Goal: Task Accomplishment & Management: Complete application form

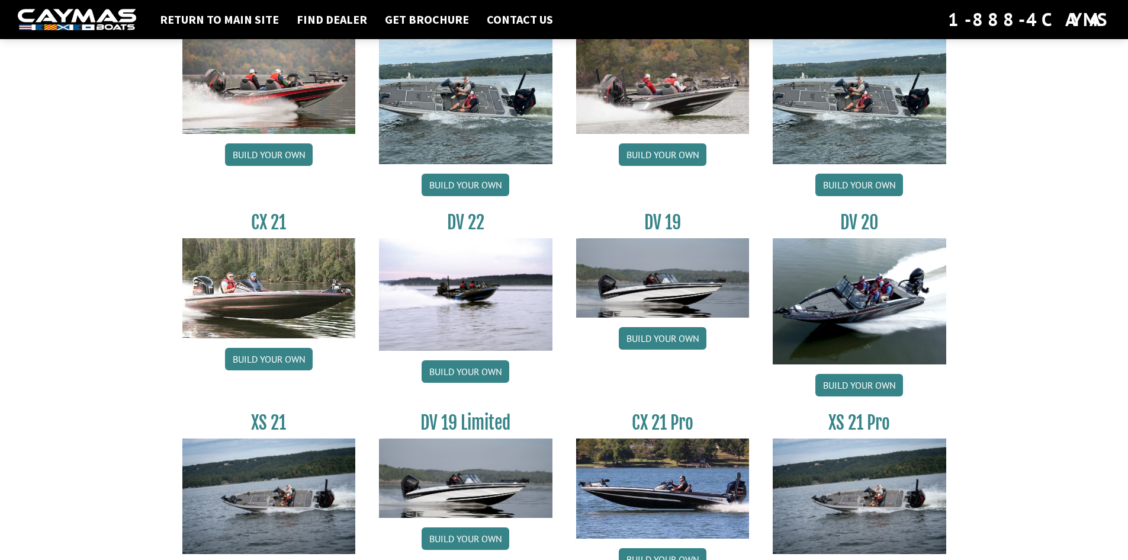
scroll to position [1323, 0]
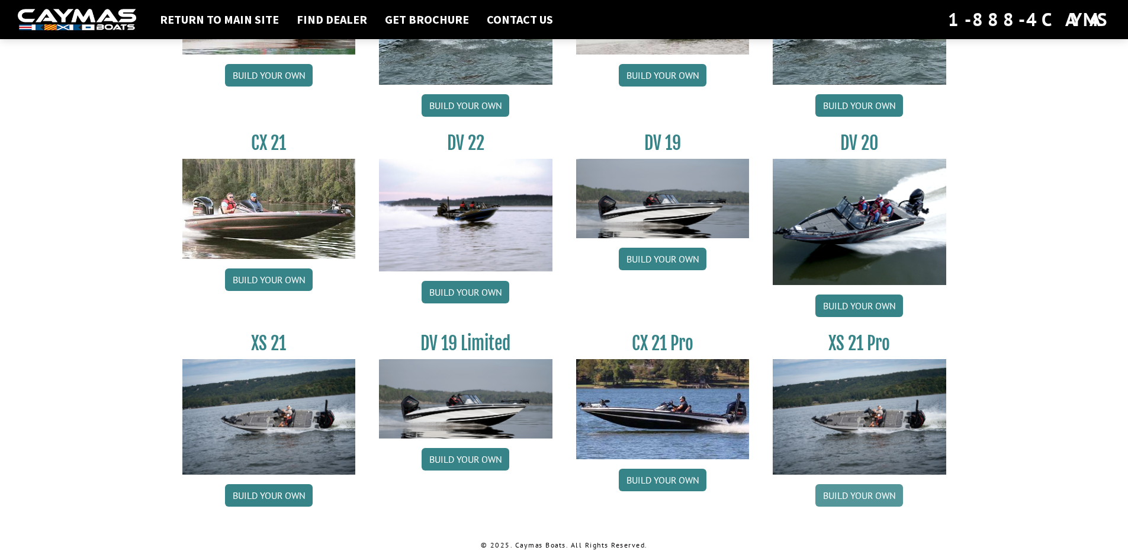
click at [867, 490] on link "Build your own" at bounding box center [860, 495] width 88 height 23
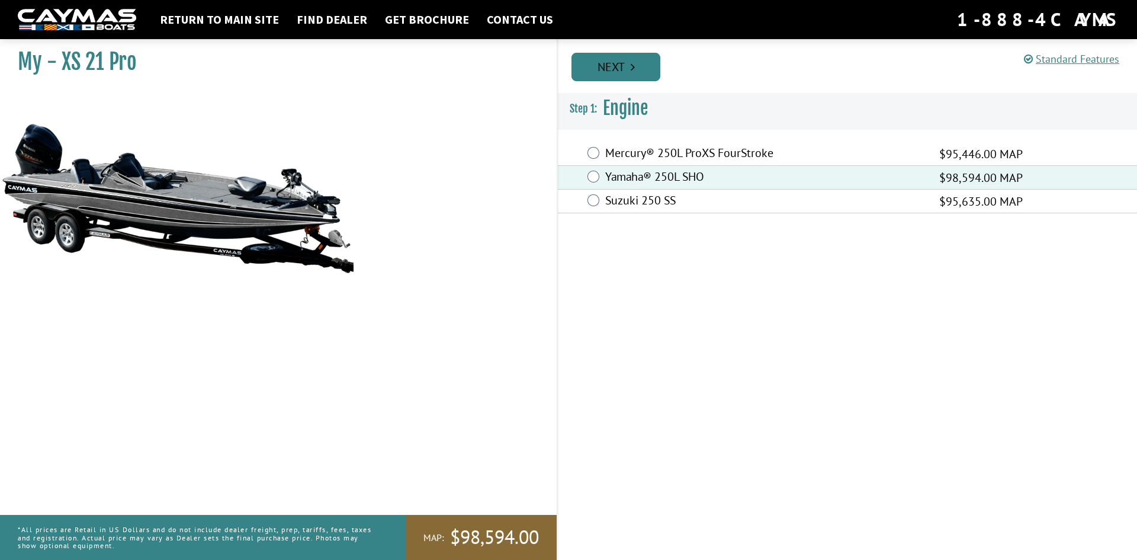
click at [638, 63] on link "Next" at bounding box center [616, 67] width 89 height 28
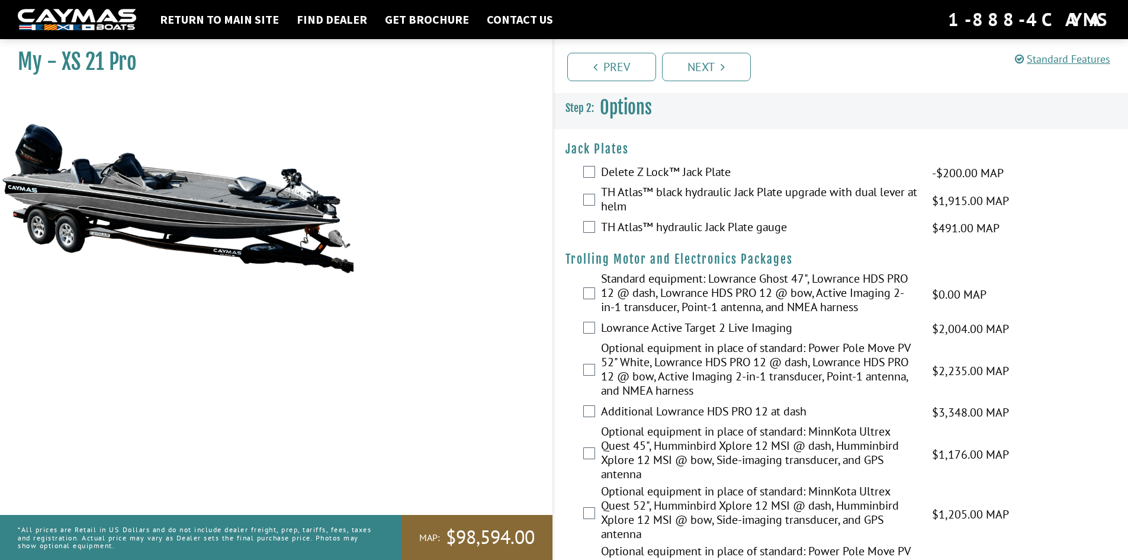
click at [596, 205] on div "TH Atlas™ black hydraulic Jack Plate upgrade with dual lever at helm $1,915.00 …" at bounding box center [841, 200] width 575 height 31
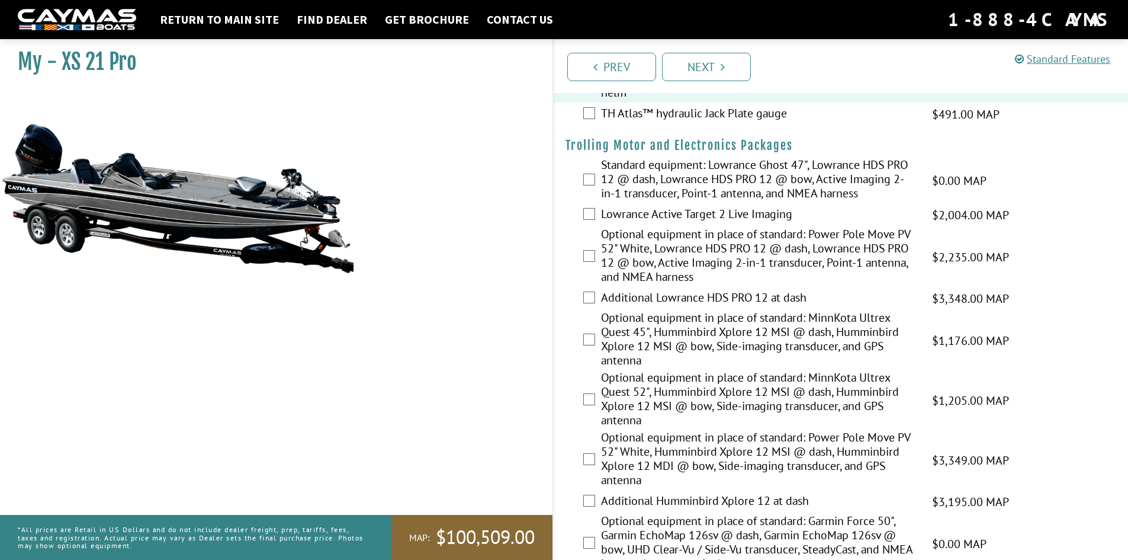
scroll to position [118, 0]
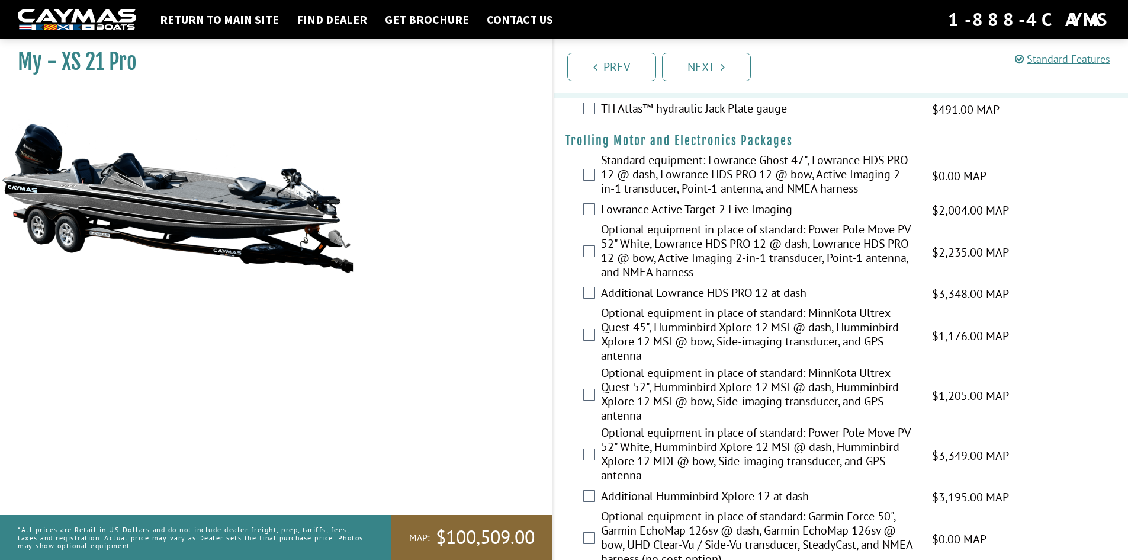
click at [598, 171] on div "Standard equipment: Lowrance Ghost 47", Lowrance HDS PRO 12 @ dash, Lowrance HD…" at bounding box center [841, 176] width 575 height 46
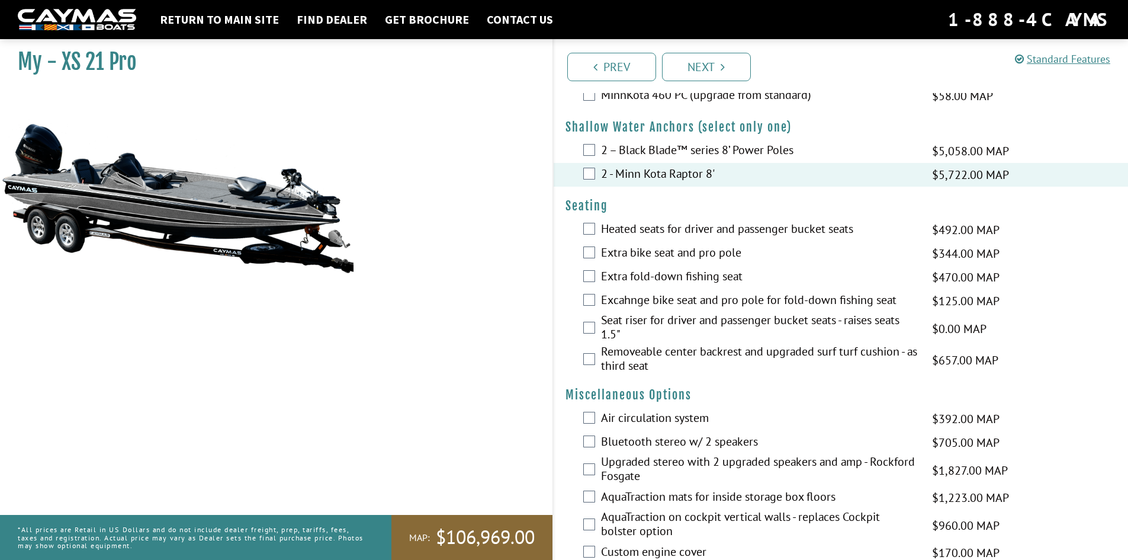
scroll to position [888, 0]
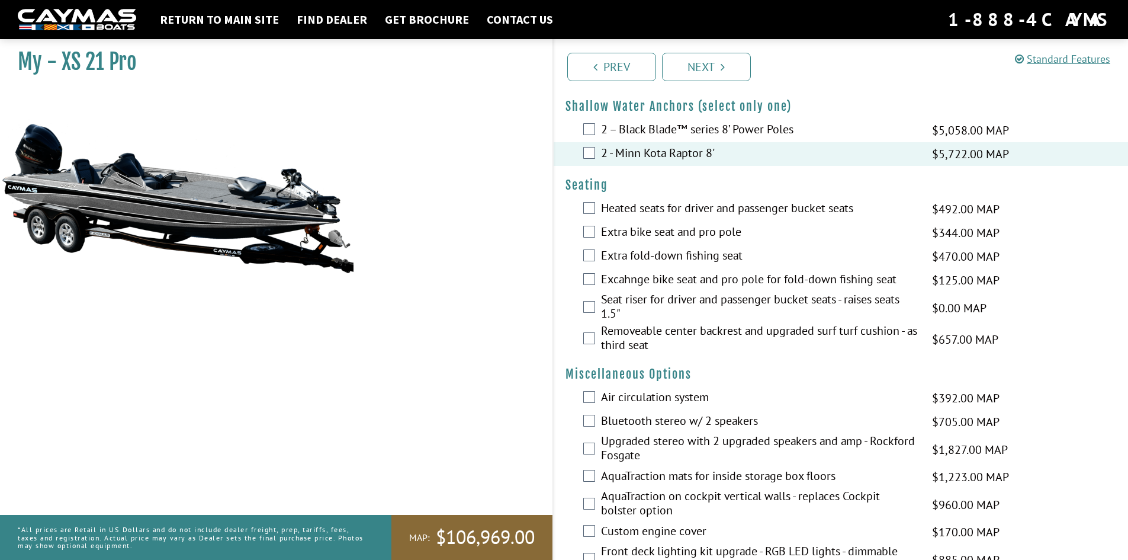
click at [595, 214] on div "Heated seats for driver and passenger bucket seats $492.00 MAP $581.00 MSRP" at bounding box center [841, 209] width 575 height 24
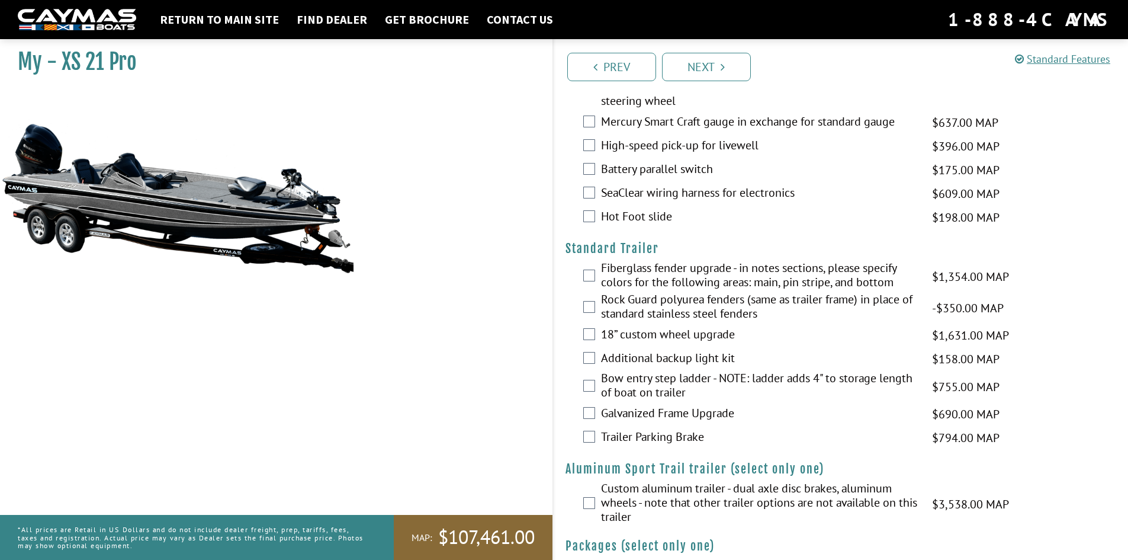
scroll to position [1526, 0]
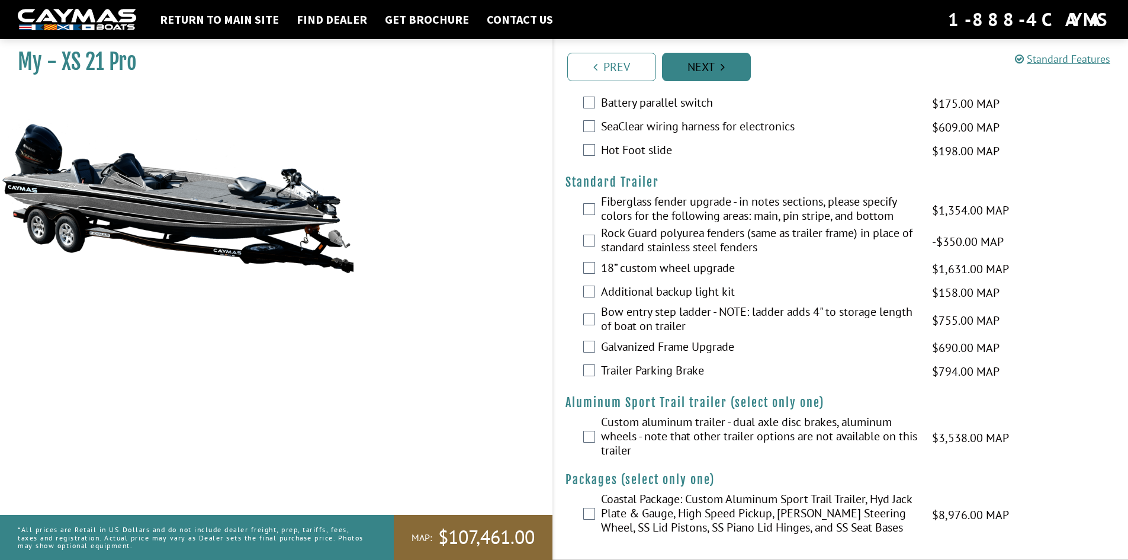
click at [683, 66] on link "Next" at bounding box center [706, 67] width 89 height 28
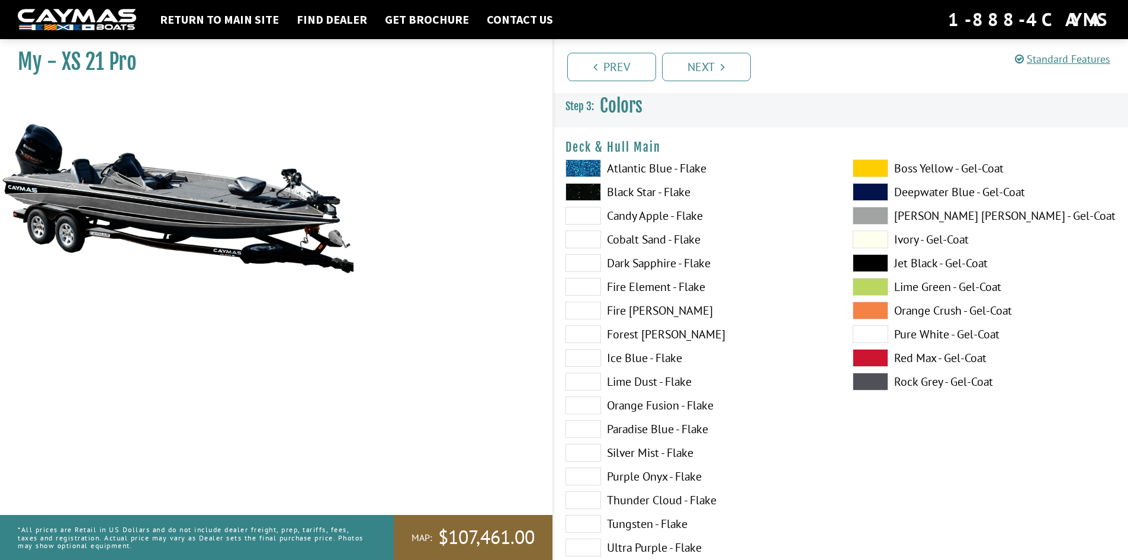
scroll to position [0, 0]
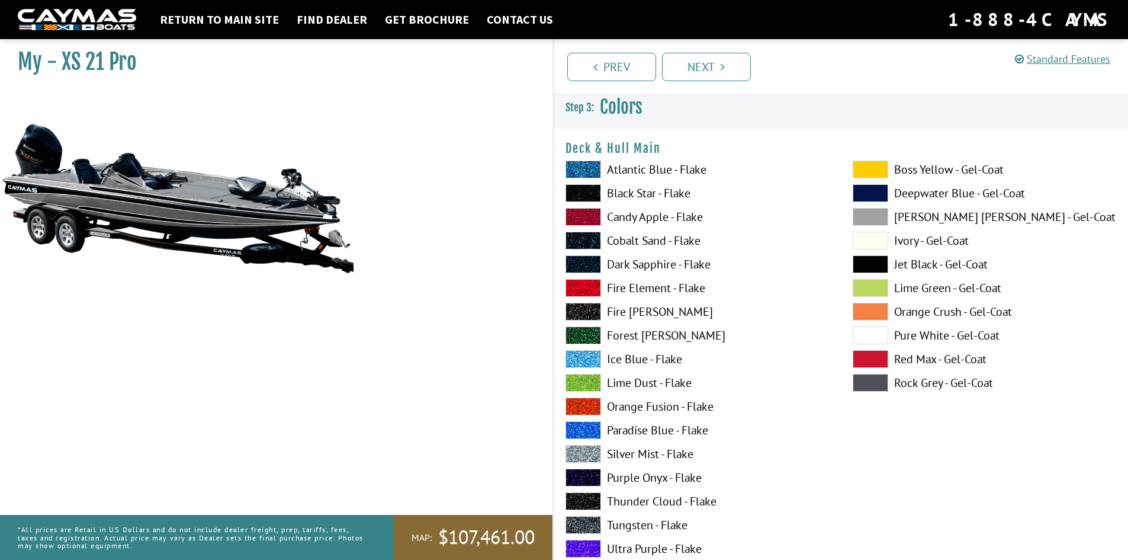
click at [592, 213] on span at bounding box center [584, 217] width 36 height 18
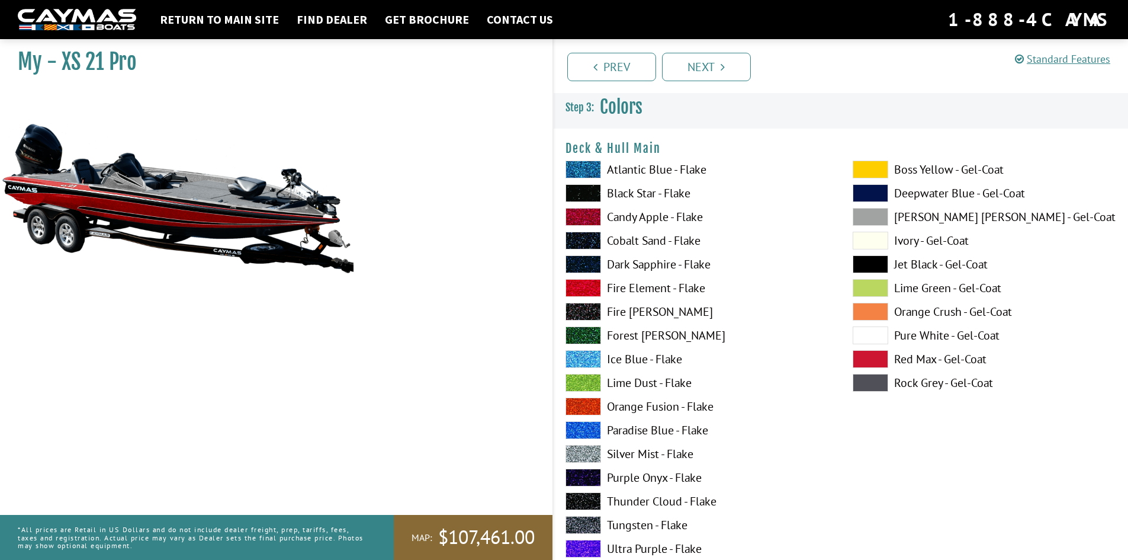
click at [585, 168] on span at bounding box center [584, 170] width 36 height 18
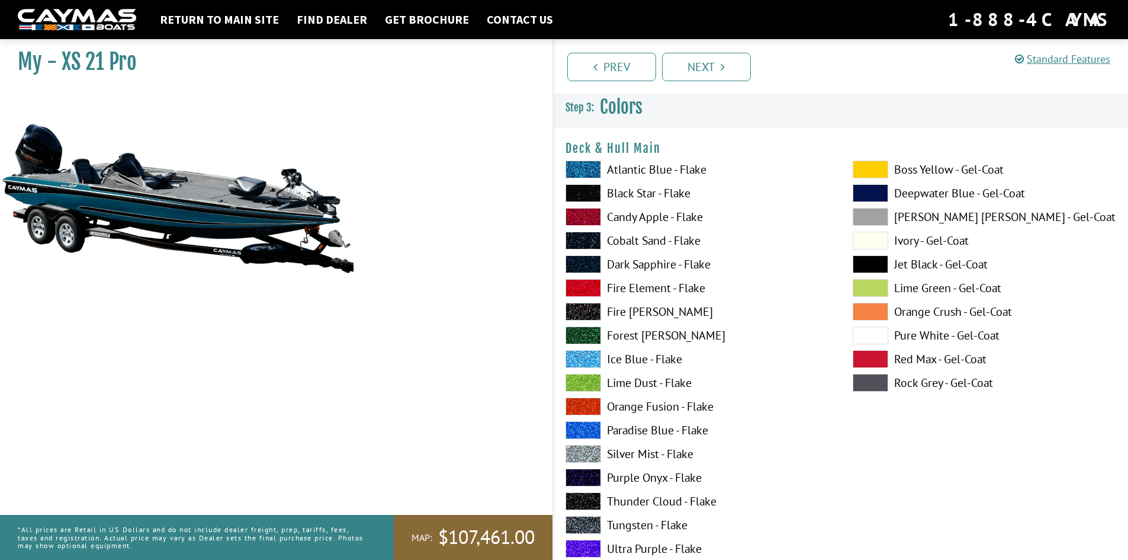
click at [581, 195] on span at bounding box center [584, 193] width 36 height 18
click at [589, 374] on span at bounding box center [584, 383] width 36 height 18
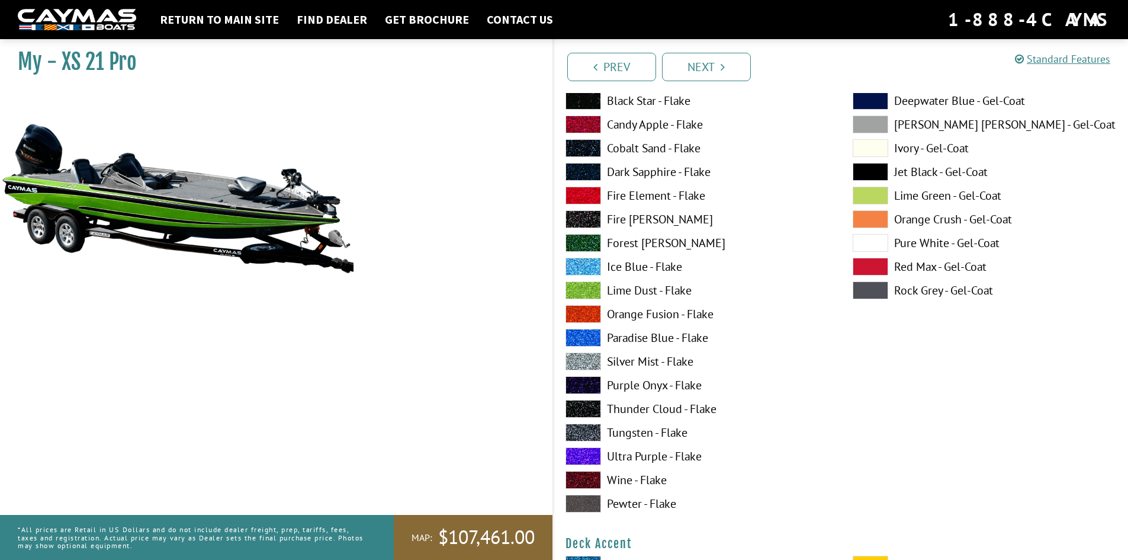
scroll to position [118, 0]
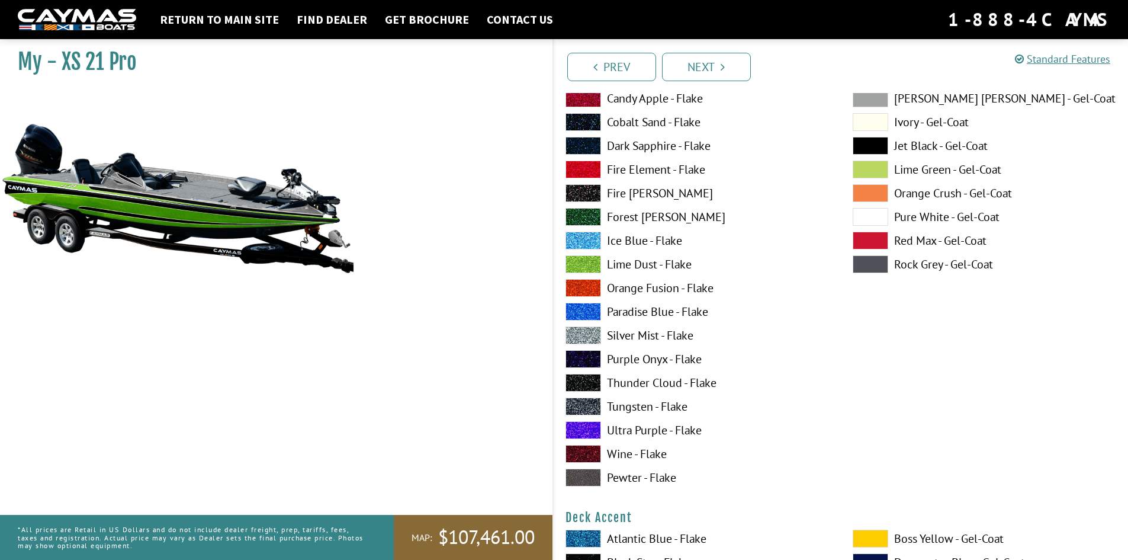
click at [596, 426] on span at bounding box center [584, 430] width 36 height 18
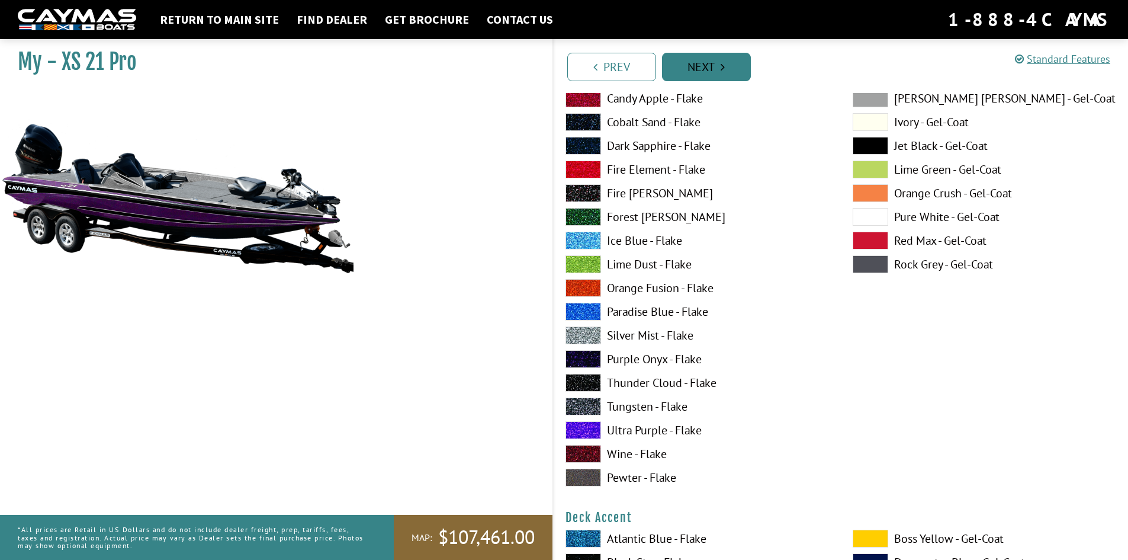
click at [693, 63] on link "Next" at bounding box center [706, 67] width 89 height 28
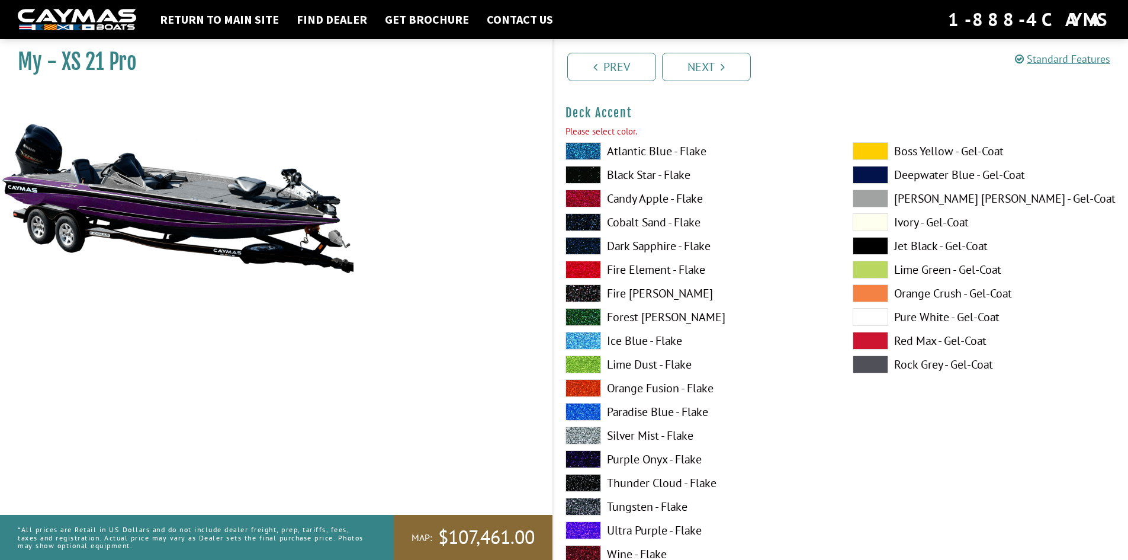
scroll to position [529, 0]
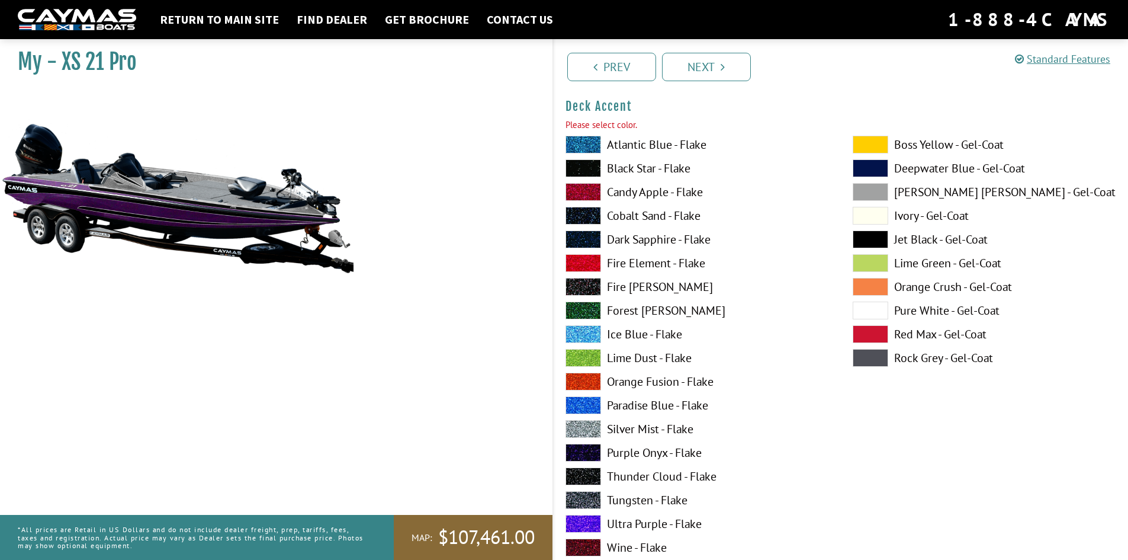
click at [575, 166] on span at bounding box center [584, 168] width 36 height 18
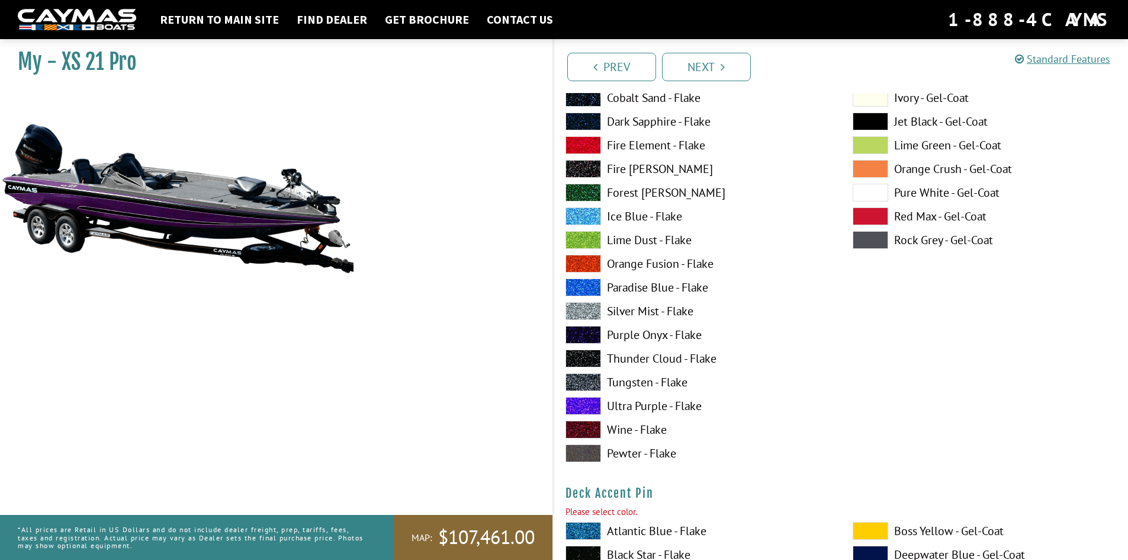
scroll to position [648, 0]
click at [588, 405] on span at bounding box center [584, 405] width 36 height 18
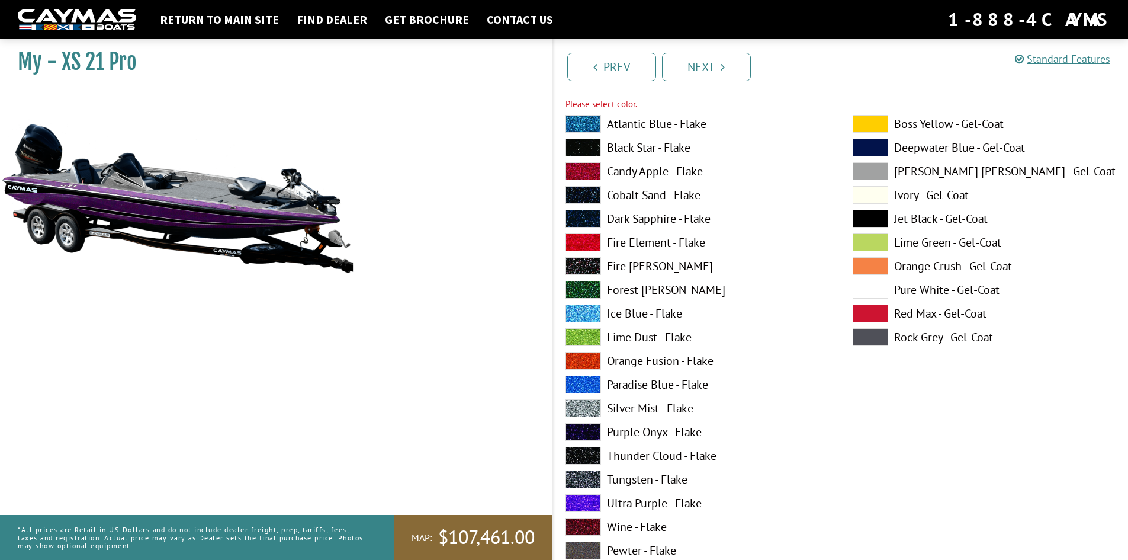
scroll to position [529, 0]
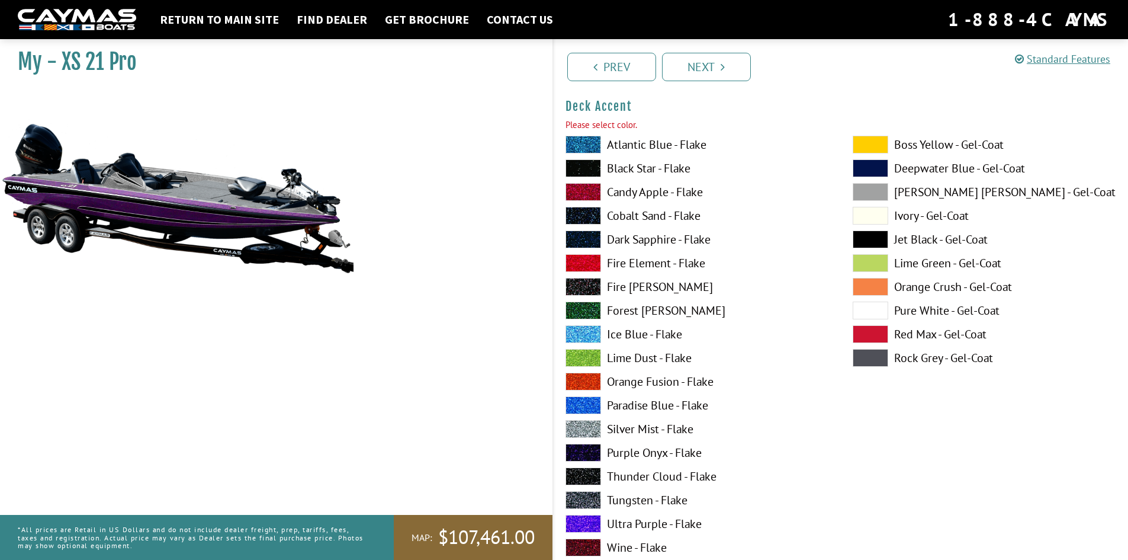
click at [593, 236] on span at bounding box center [584, 239] width 36 height 18
click at [579, 165] on span at bounding box center [584, 168] width 36 height 18
click at [698, 73] on link "Next" at bounding box center [706, 67] width 89 height 28
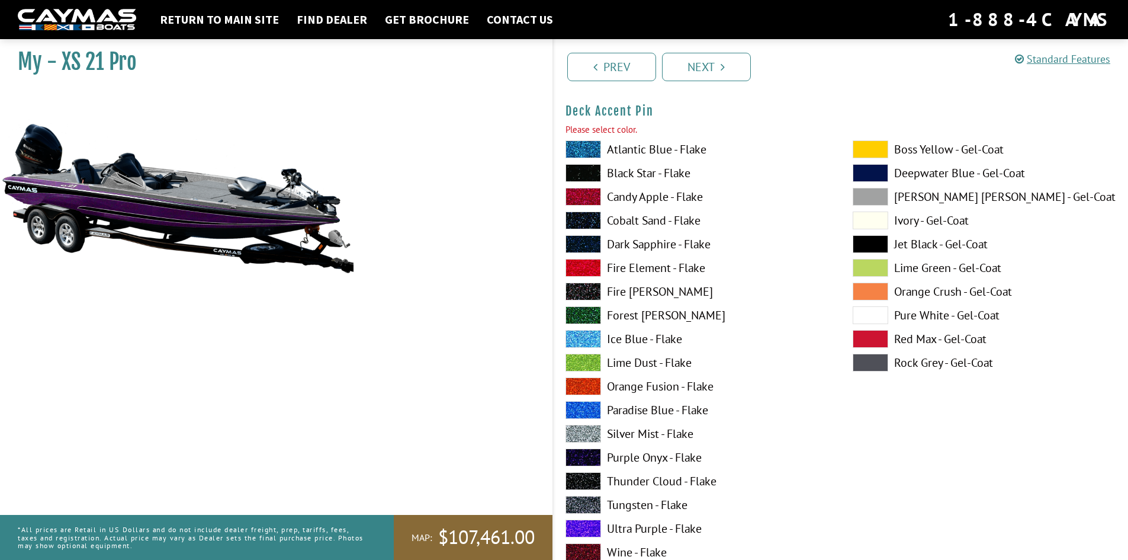
scroll to position [1017, 0]
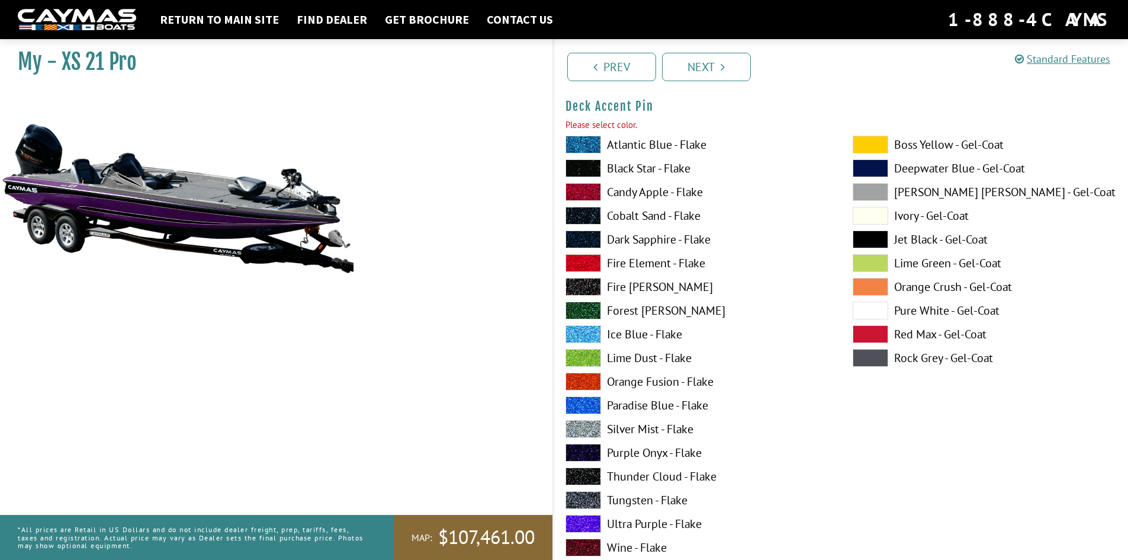
click at [581, 518] on span at bounding box center [584, 524] width 36 height 18
click at [593, 163] on span at bounding box center [584, 168] width 36 height 18
click at [680, 69] on link "Next" at bounding box center [706, 67] width 89 height 28
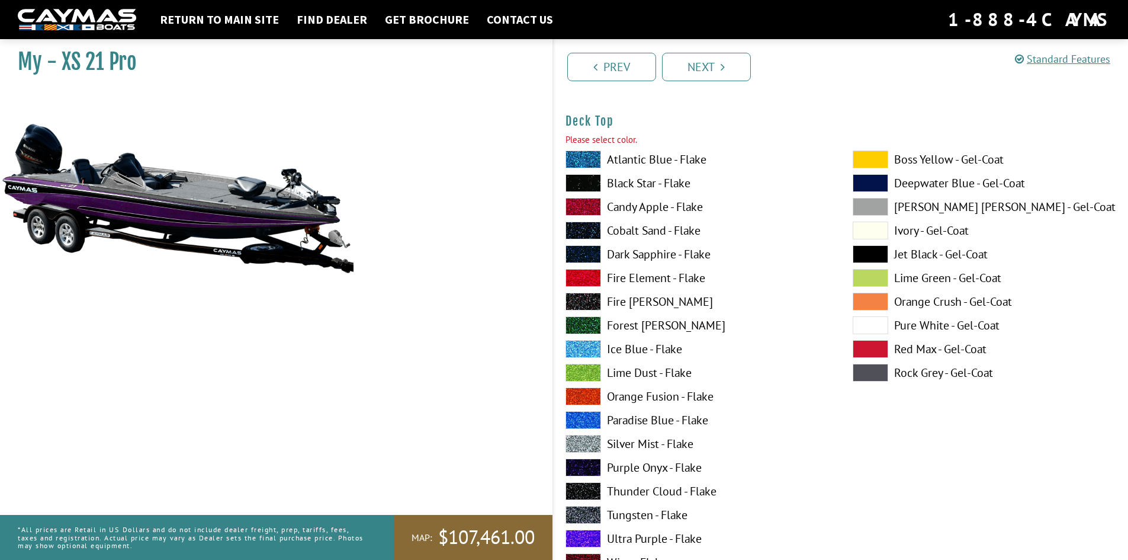
scroll to position [1504, 0]
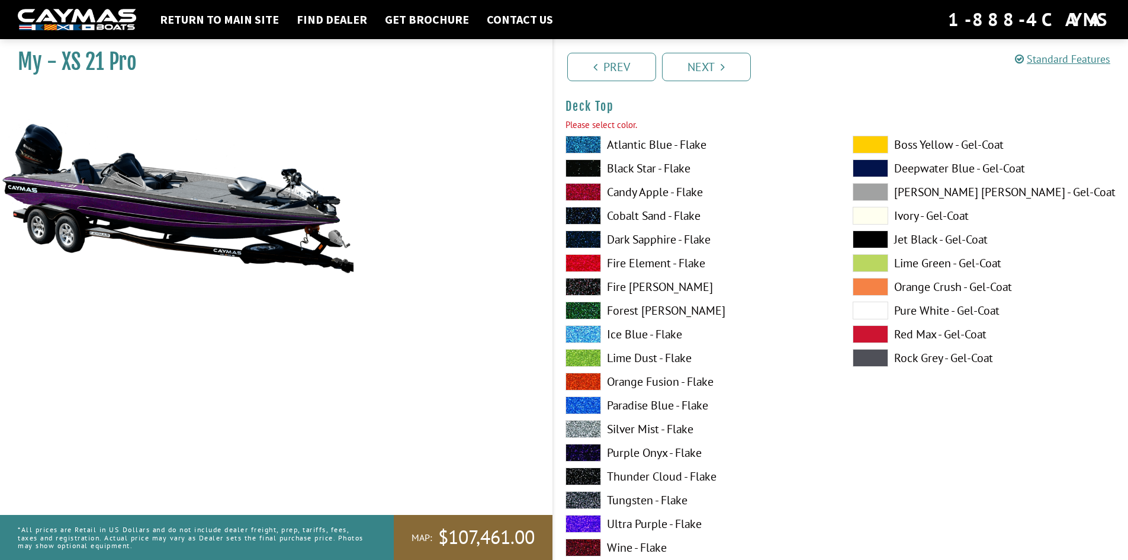
click at [588, 520] on span at bounding box center [584, 524] width 36 height 18
click at [686, 78] on link "Next" at bounding box center [706, 67] width 89 height 28
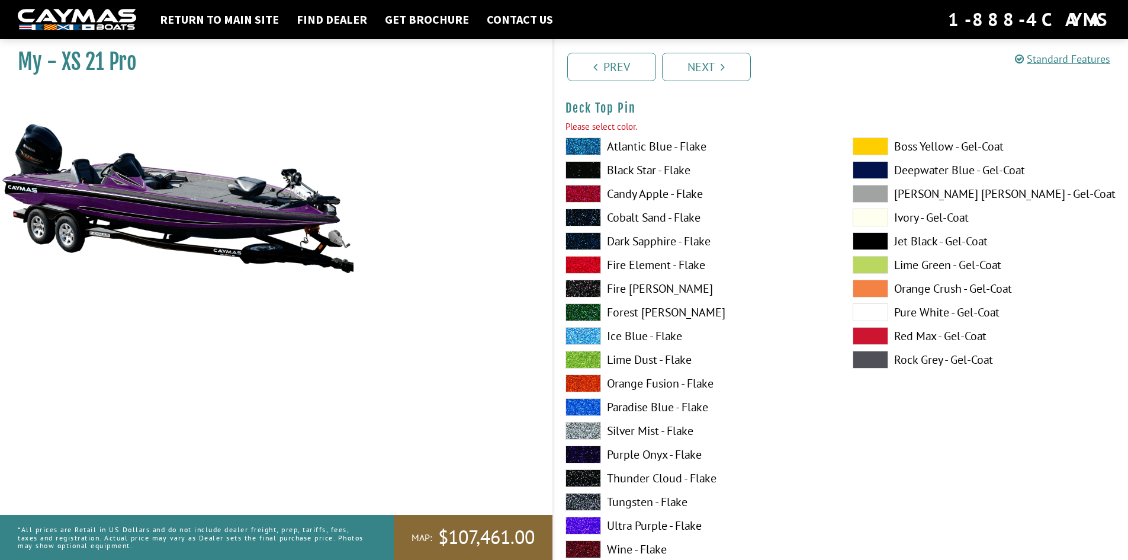
scroll to position [1992, 0]
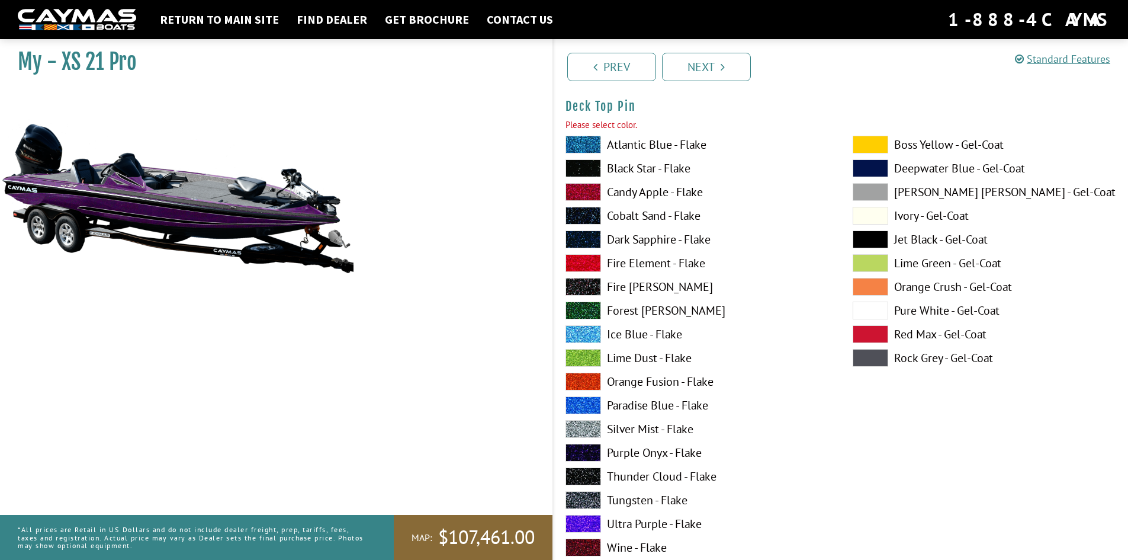
click at [586, 168] on span at bounding box center [584, 168] width 36 height 18
click at [686, 75] on link "Next" at bounding box center [706, 67] width 89 height 28
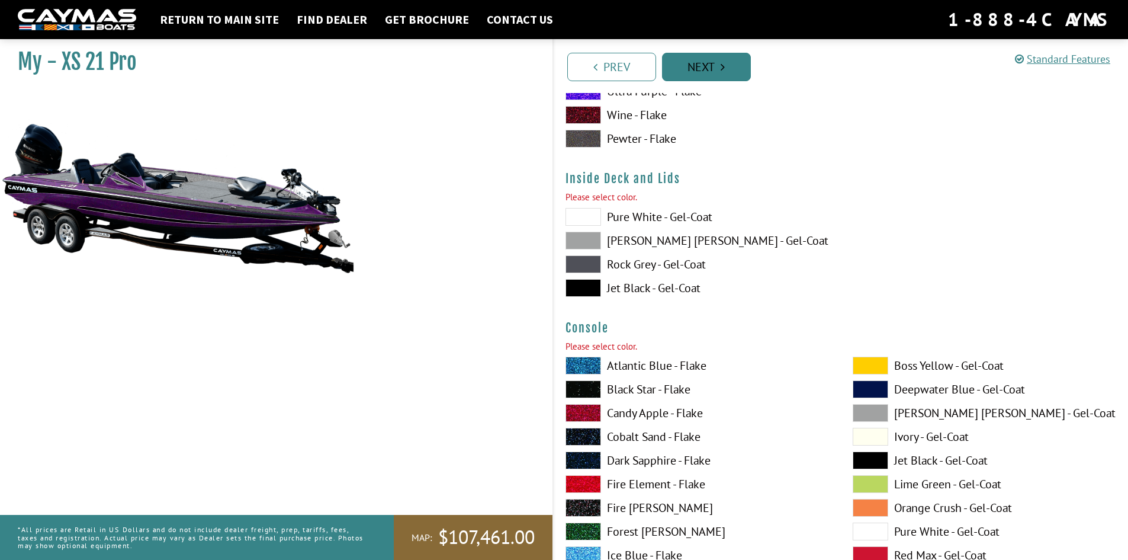
click at [687, 72] on link "Next" at bounding box center [706, 67] width 89 height 28
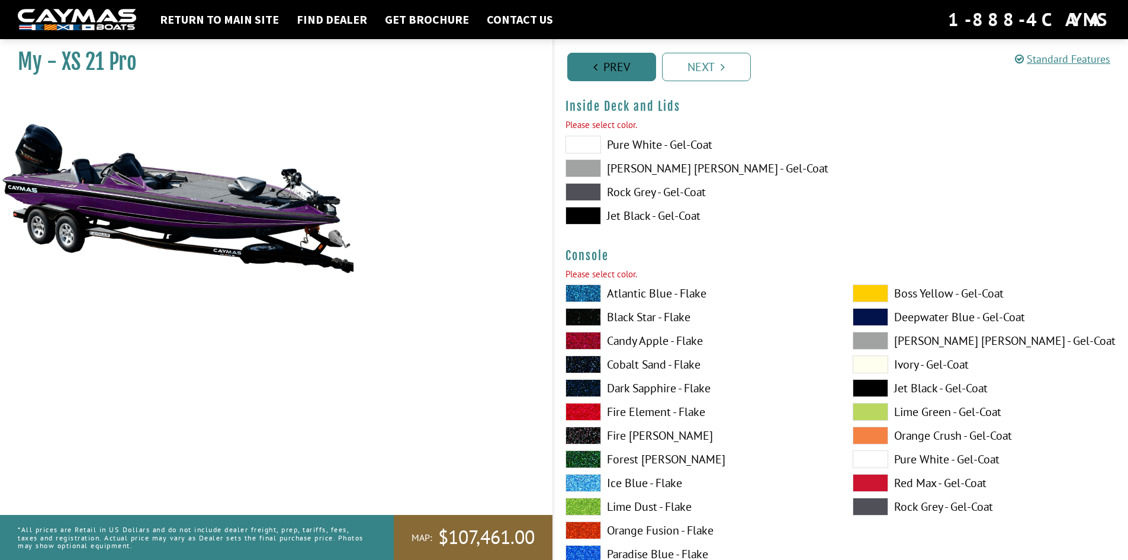
click at [635, 72] on link "Prev" at bounding box center [611, 67] width 89 height 28
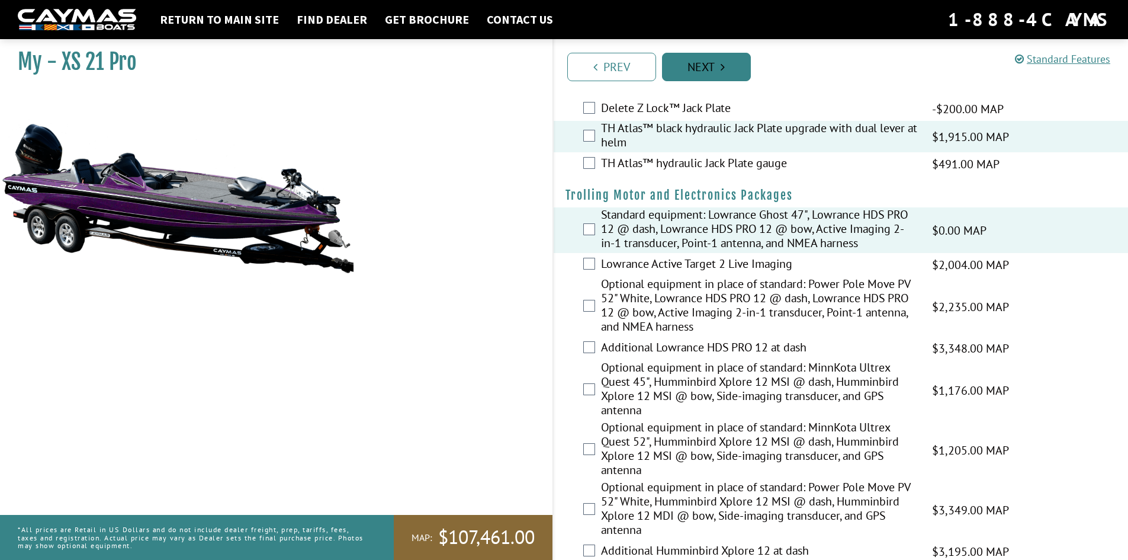
click at [690, 74] on link "Next" at bounding box center [706, 67] width 89 height 28
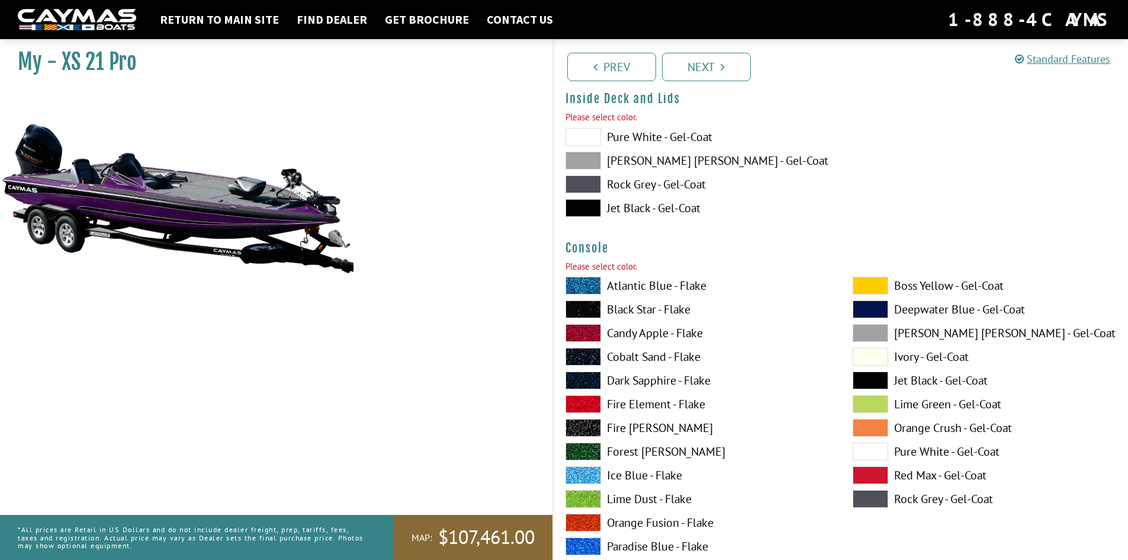
scroll to position [2488, 0]
click at [592, 309] on span at bounding box center [584, 309] width 36 height 18
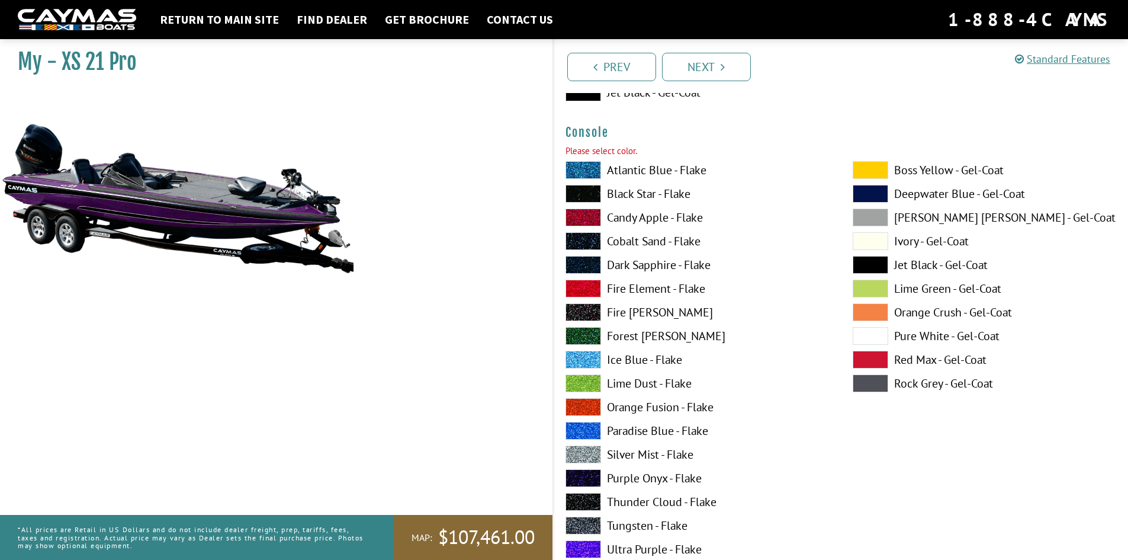
scroll to position [2606, 0]
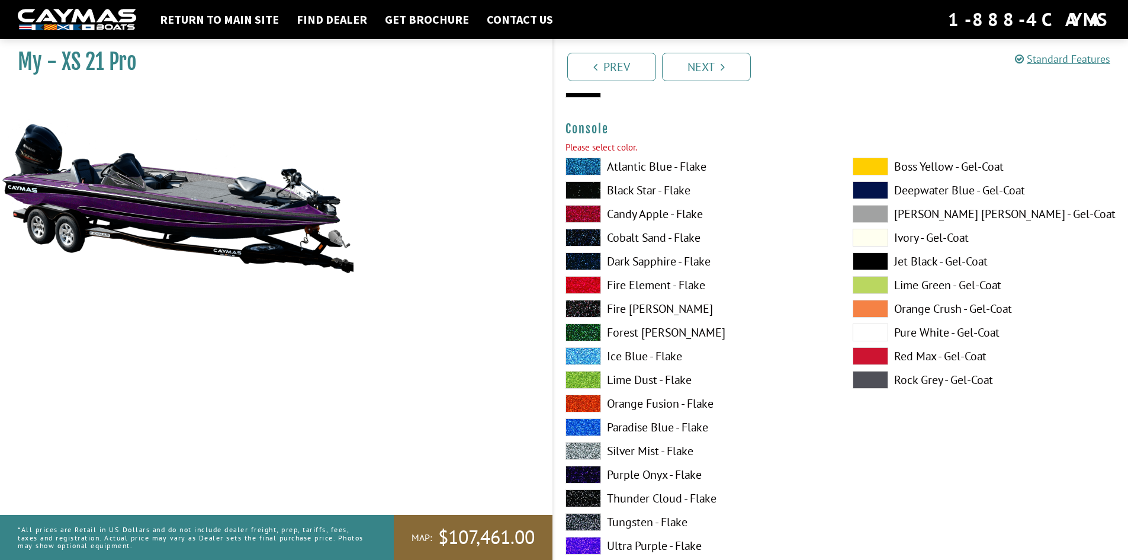
click at [577, 538] on span at bounding box center [584, 546] width 36 height 18
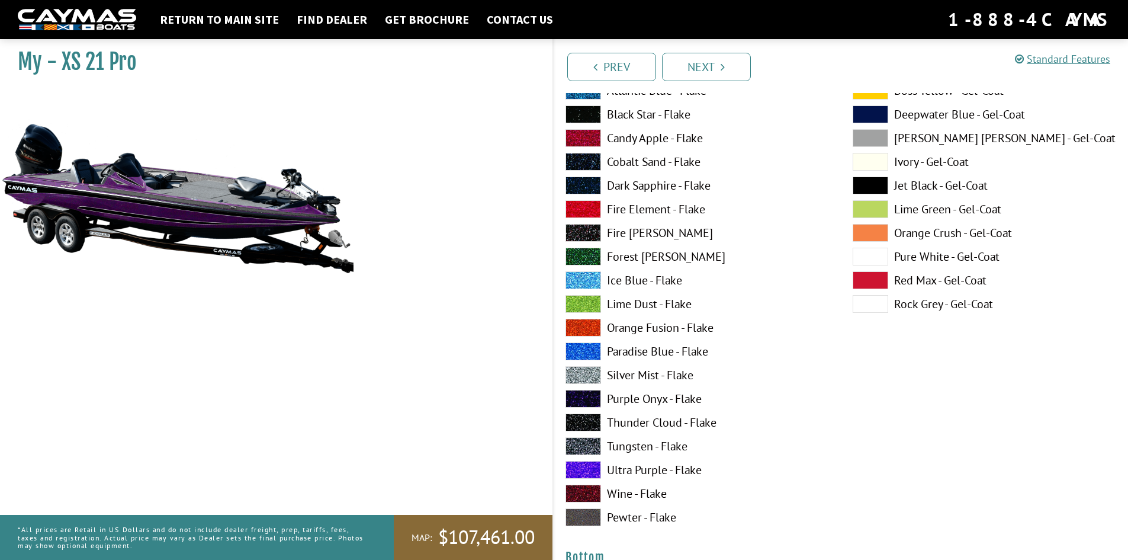
scroll to position [3494, 0]
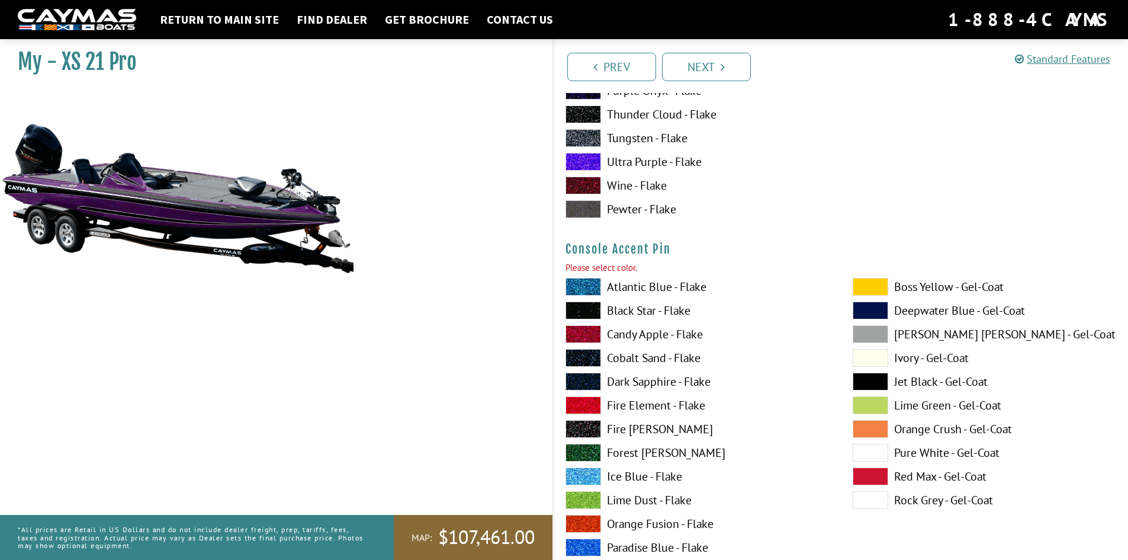
click at [595, 307] on span at bounding box center [584, 310] width 36 height 18
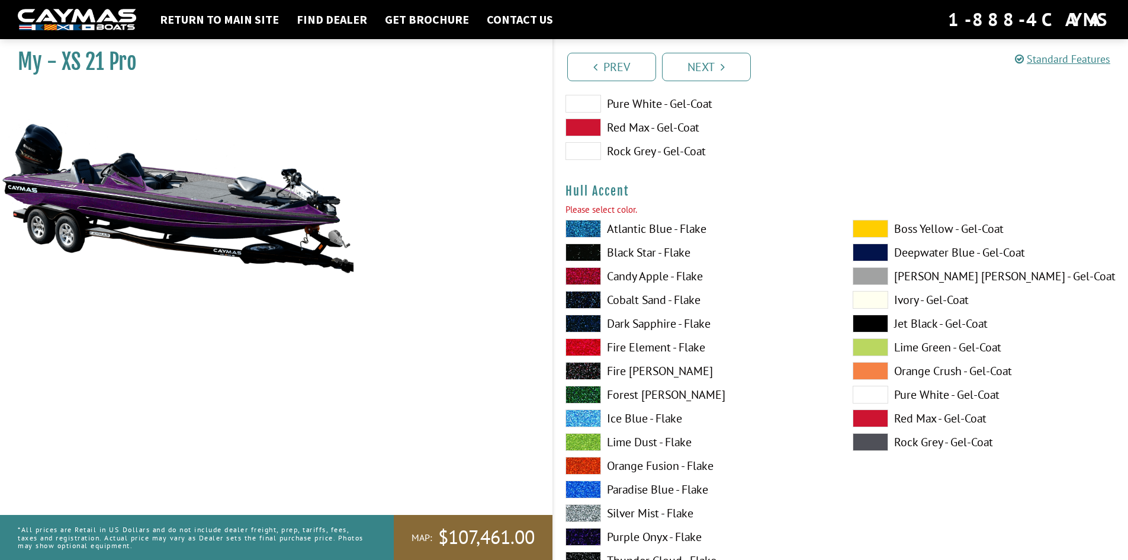
scroll to position [4383, 0]
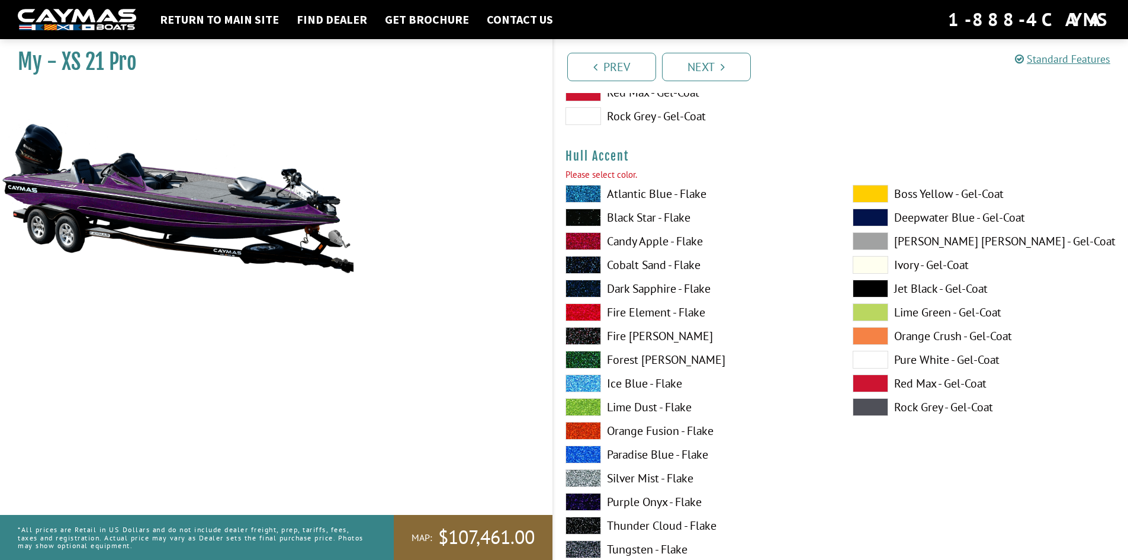
click at [581, 220] on span at bounding box center [584, 217] width 36 height 18
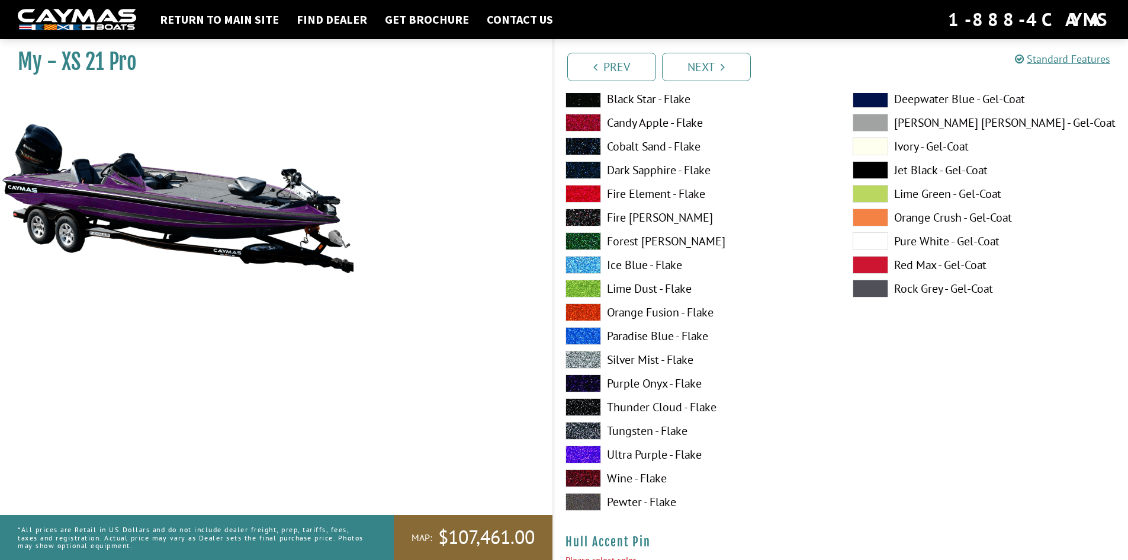
click at [595, 450] on span at bounding box center [584, 454] width 36 height 18
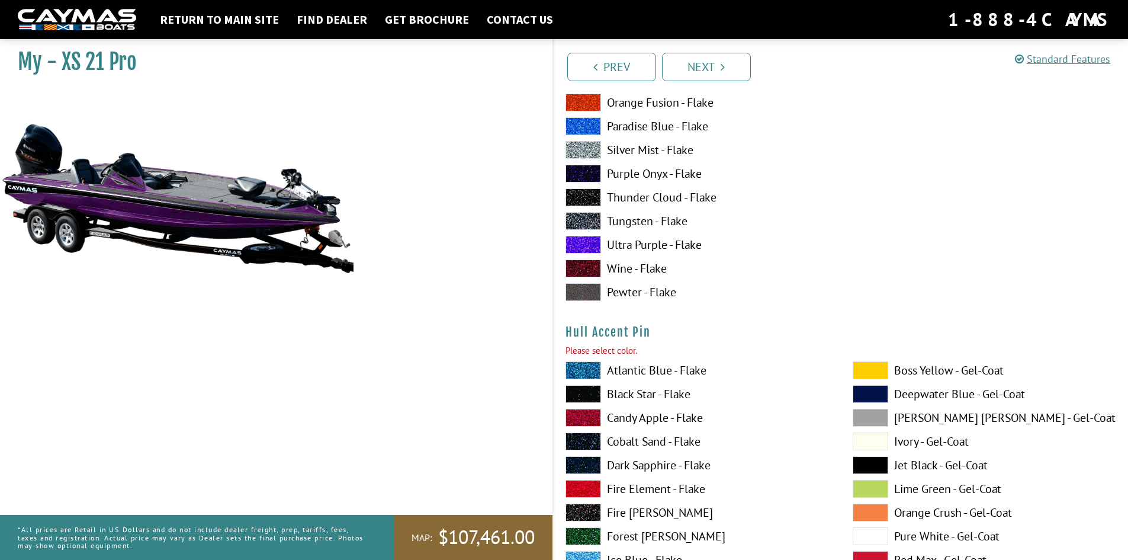
scroll to position [4857, 0]
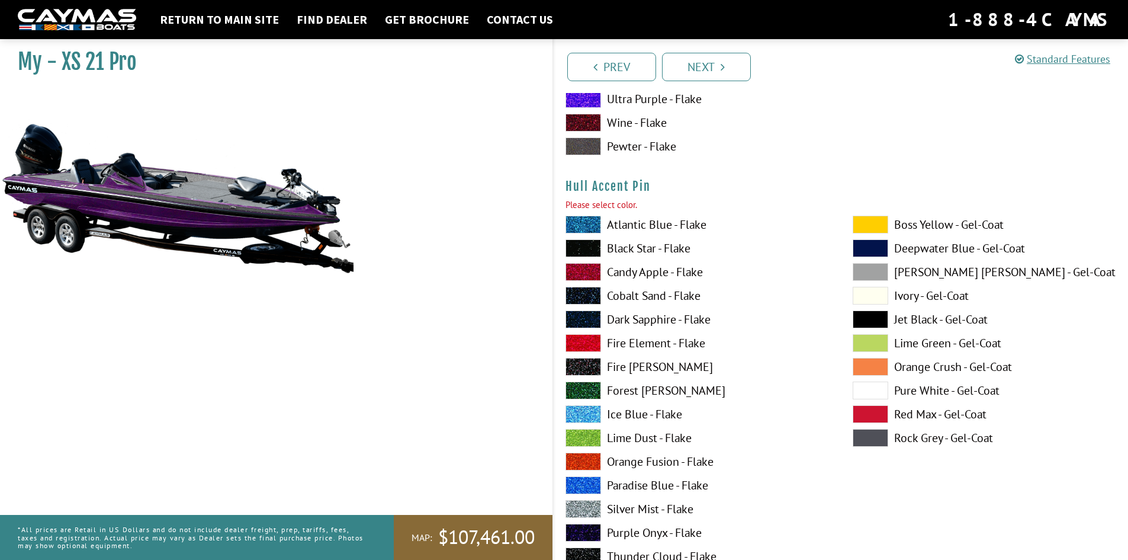
click at [580, 245] on span at bounding box center [584, 248] width 36 height 18
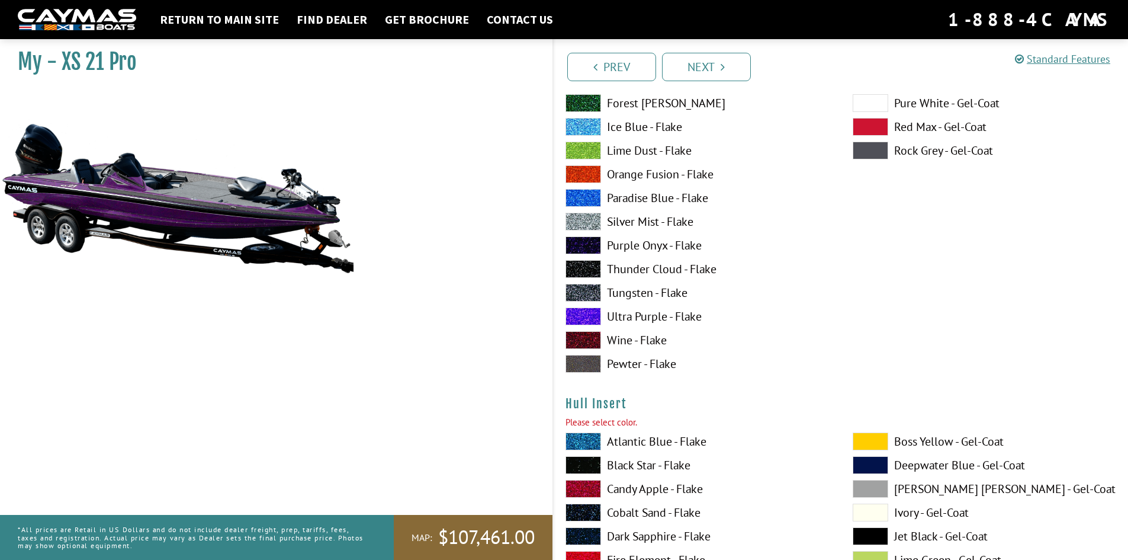
scroll to position [5153, 0]
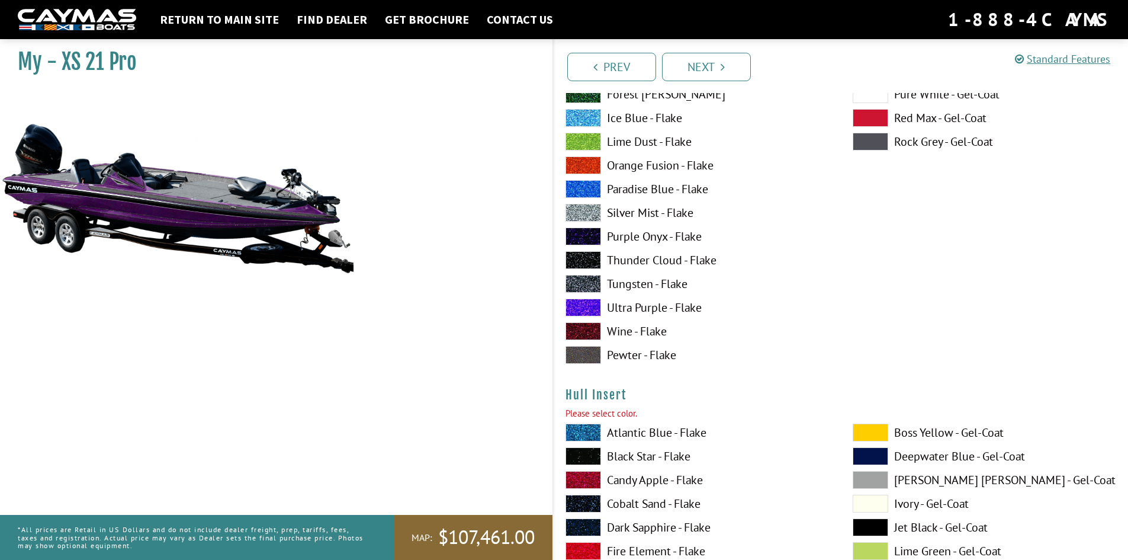
click at [593, 301] on span at bounding box center [584, 308] width 36 height 18
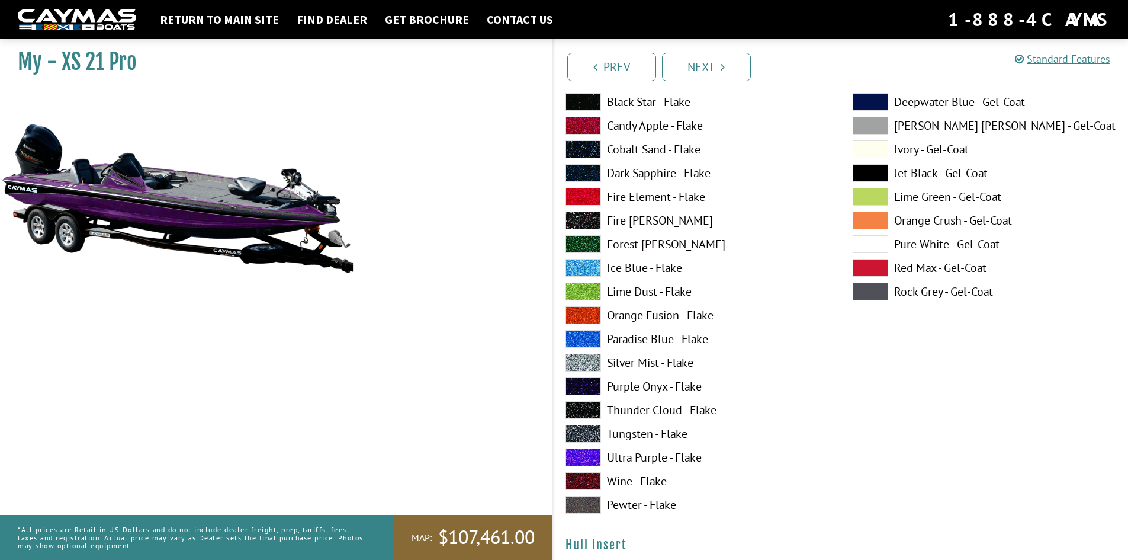
scroll to position [4857, 0]
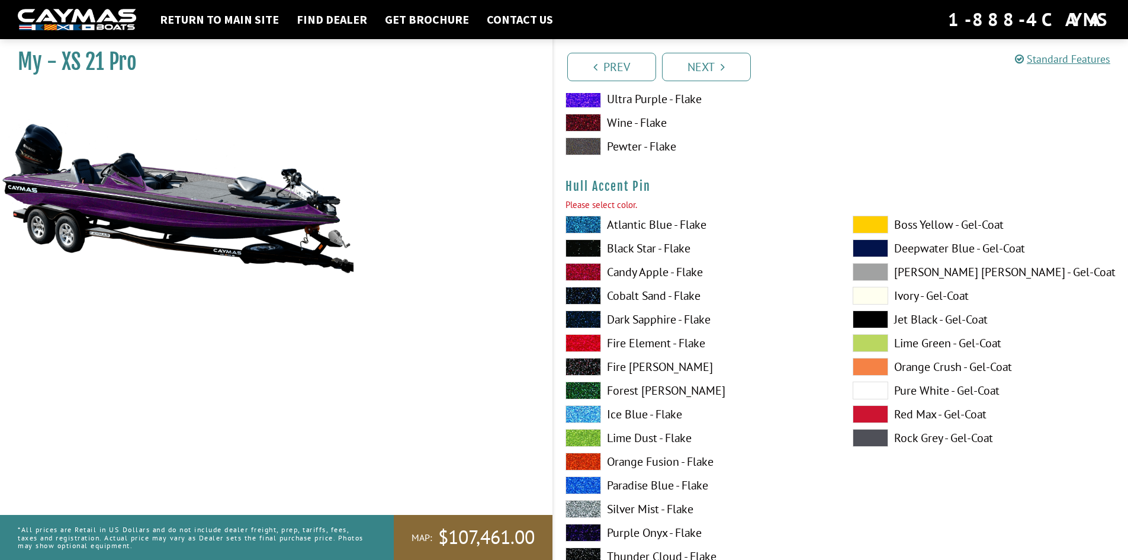
click at [580, 250] on span at bounding box center [584, 248] width 36 height 18
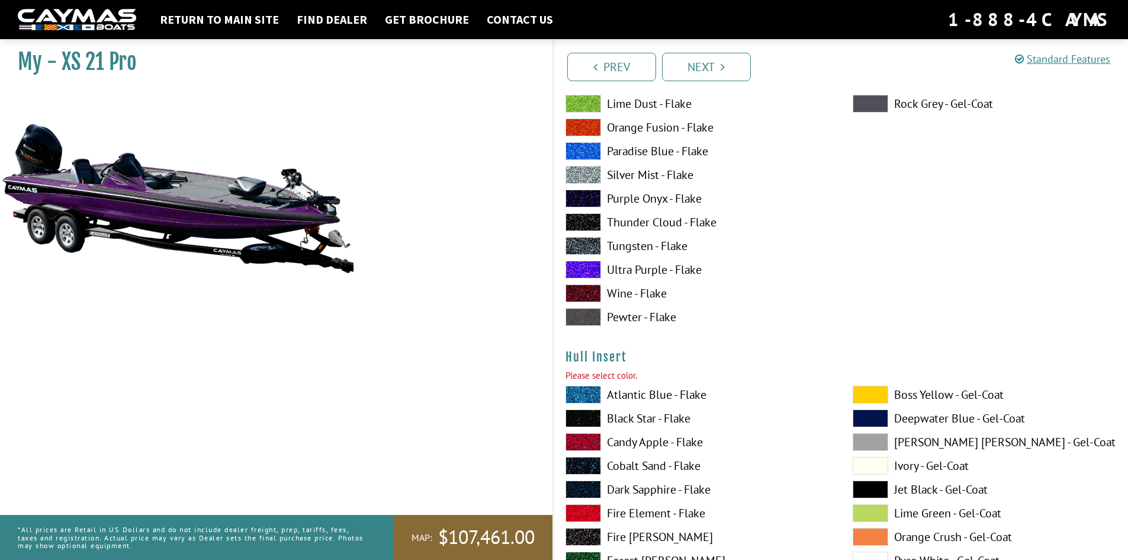
scroll to position [5390, 0]
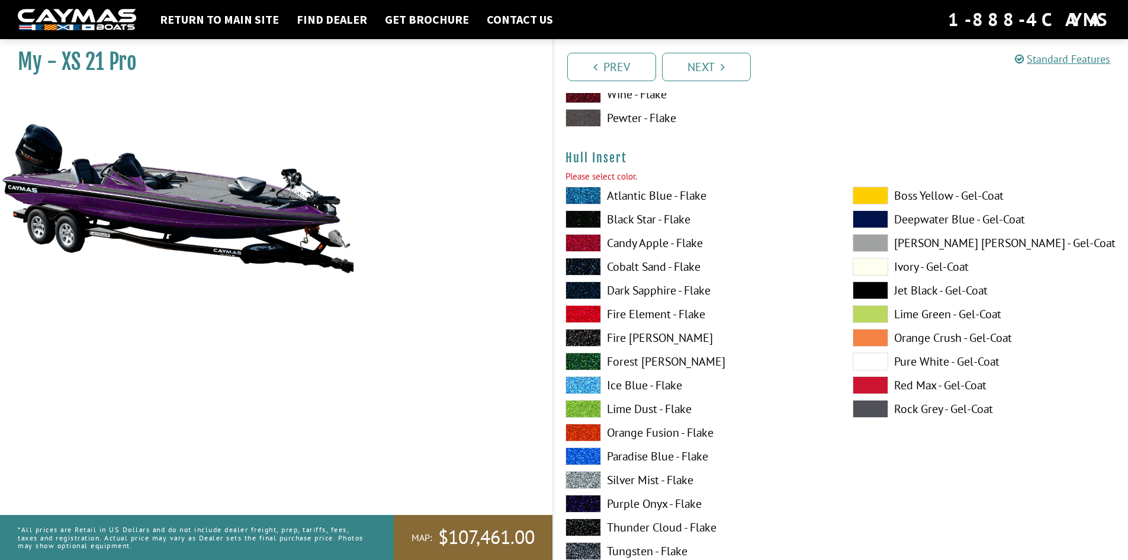
click at [587, 222] on span at bounding box center [584, 219] width 36 height 18
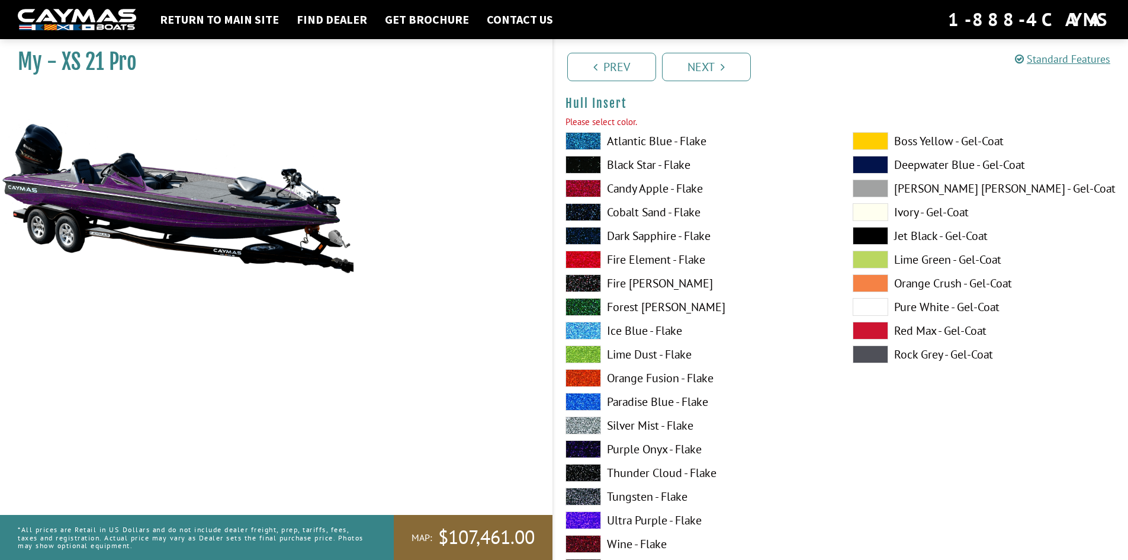
scroll to position [5627, 0]
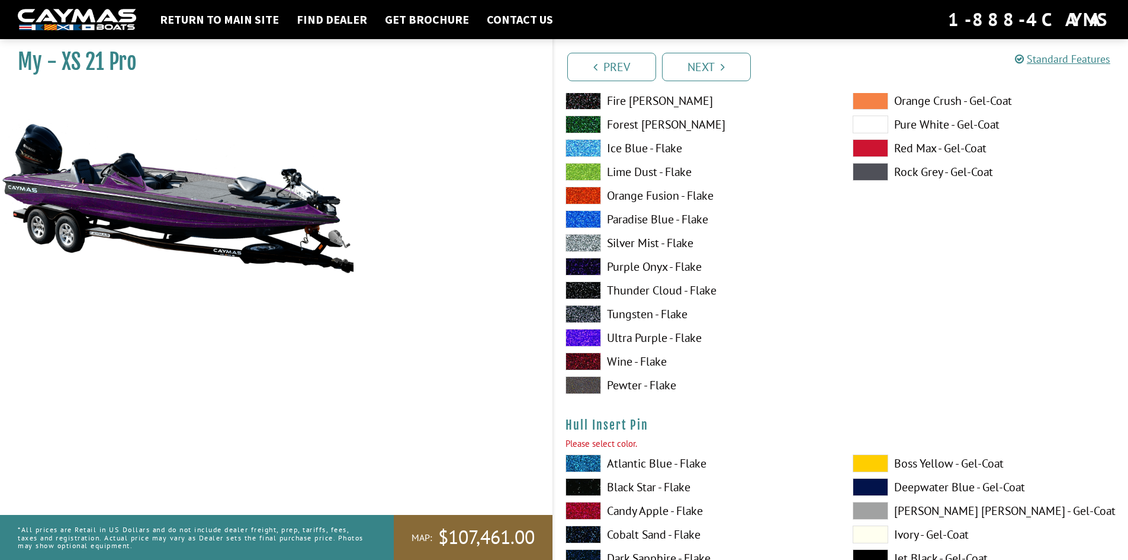
click at [592, 339] on span at bounding box center [584, 338] width 36 height 18
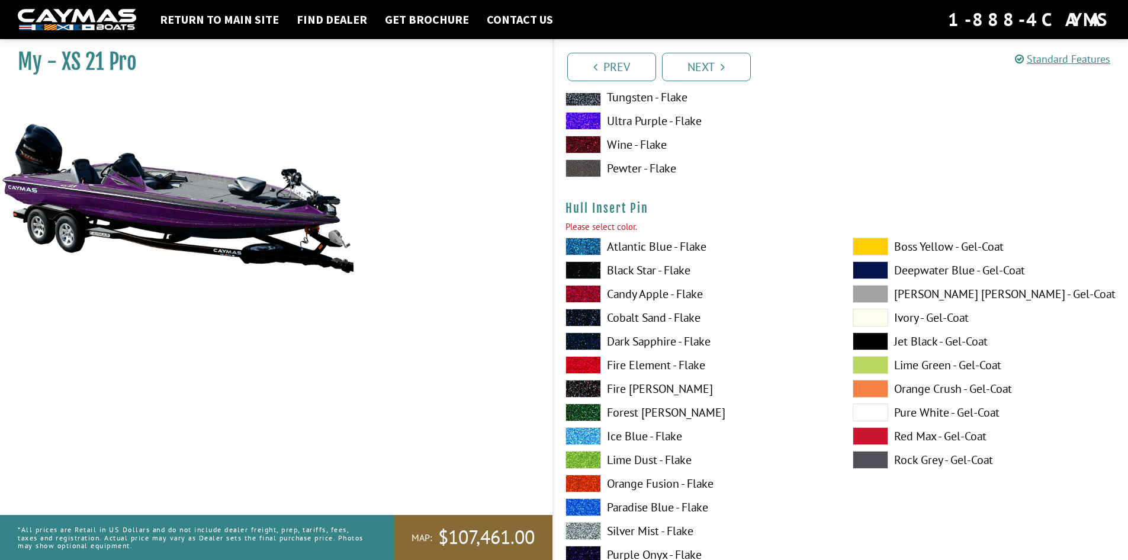
scroll to position [5864, 0]
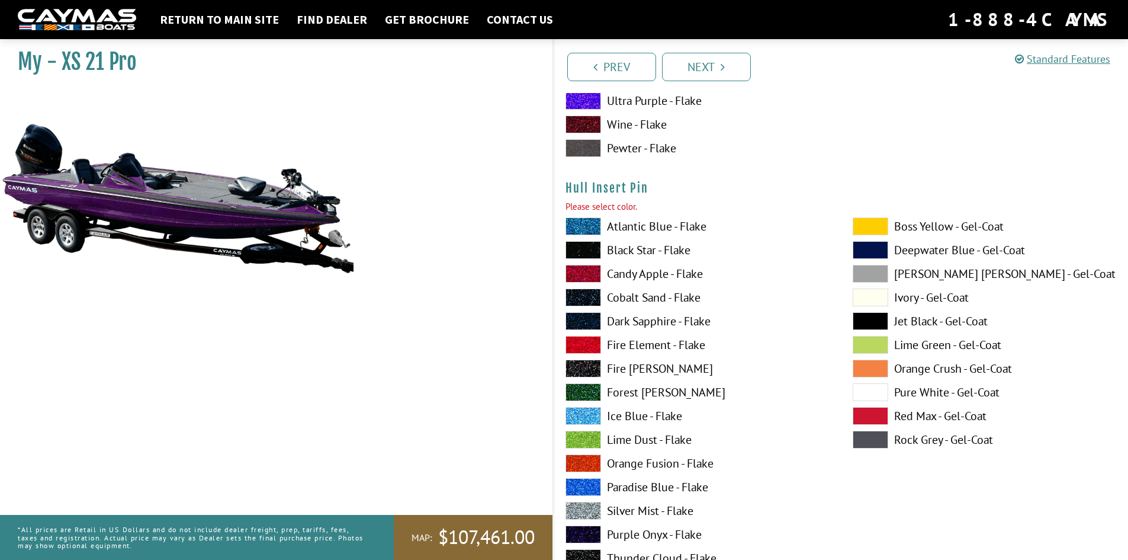
click at [597, 251] on span at bounding box center [584, 250] width 36 height 18
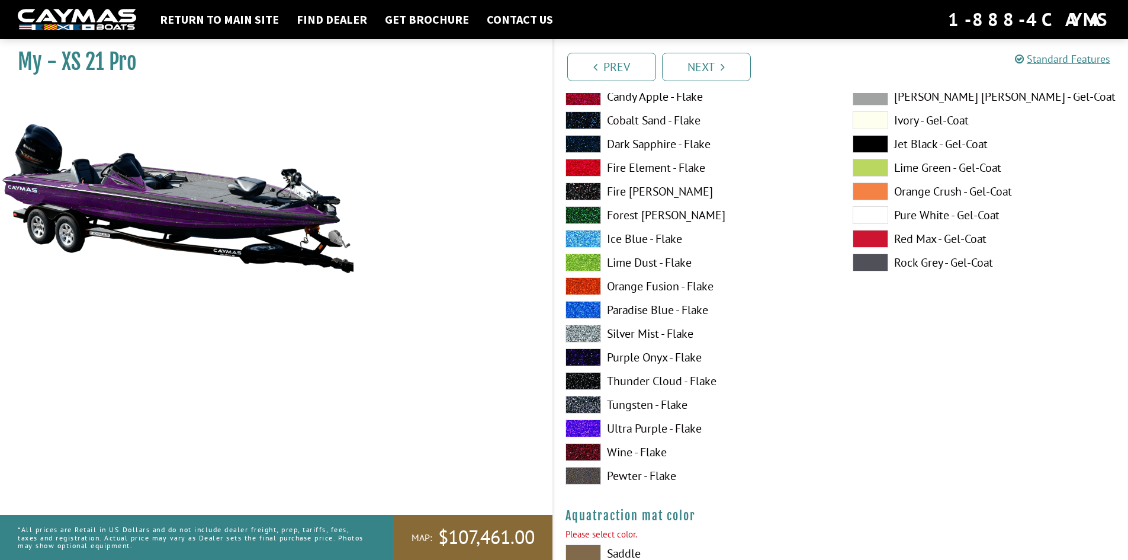
scroll to position [6041, 0]
click at [590, 426] on span at bounding box center [584, 428] width 36 height 18
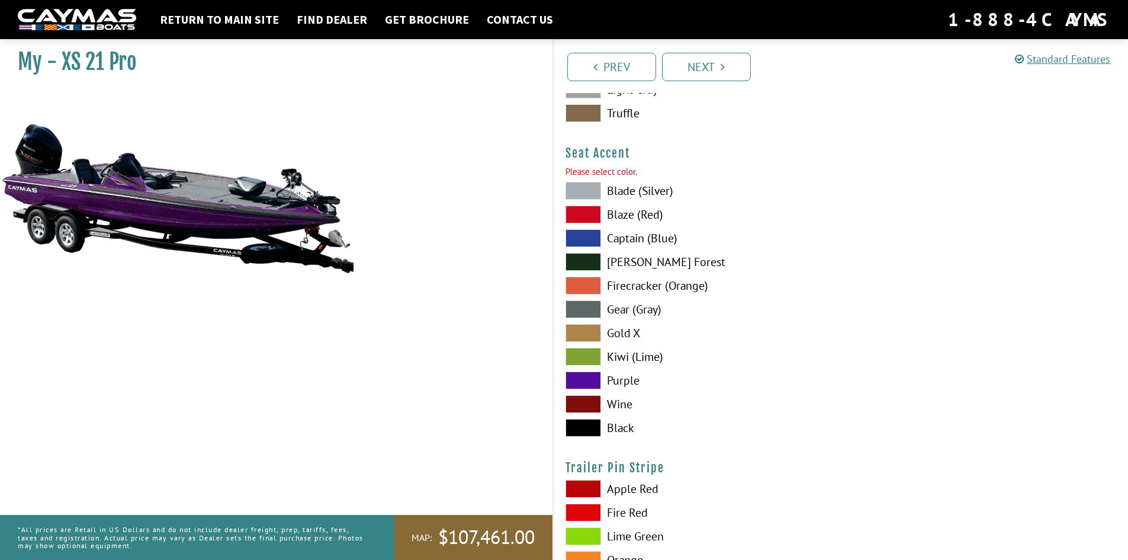
scroll to position [6863, 0]
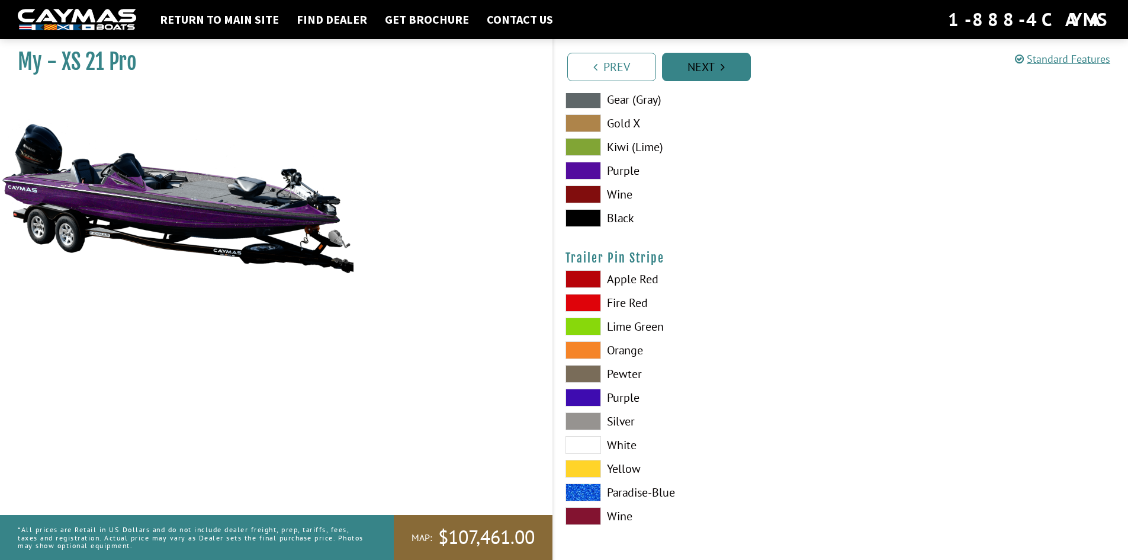
click at [697, 70] on link "Next" at bounding box center [706, 67] width 89 height 28
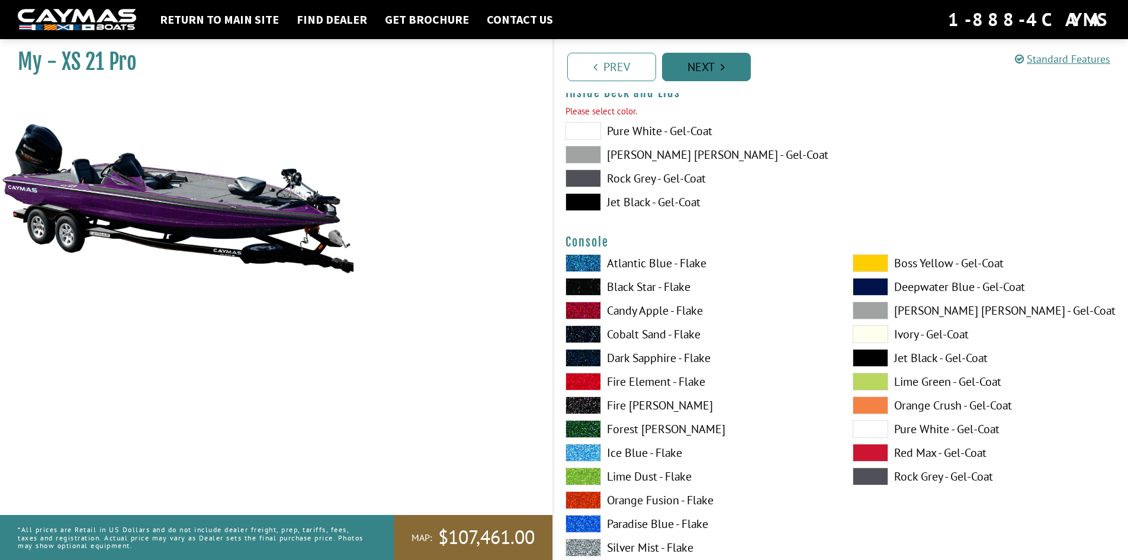
scroll to position [2479, 0]
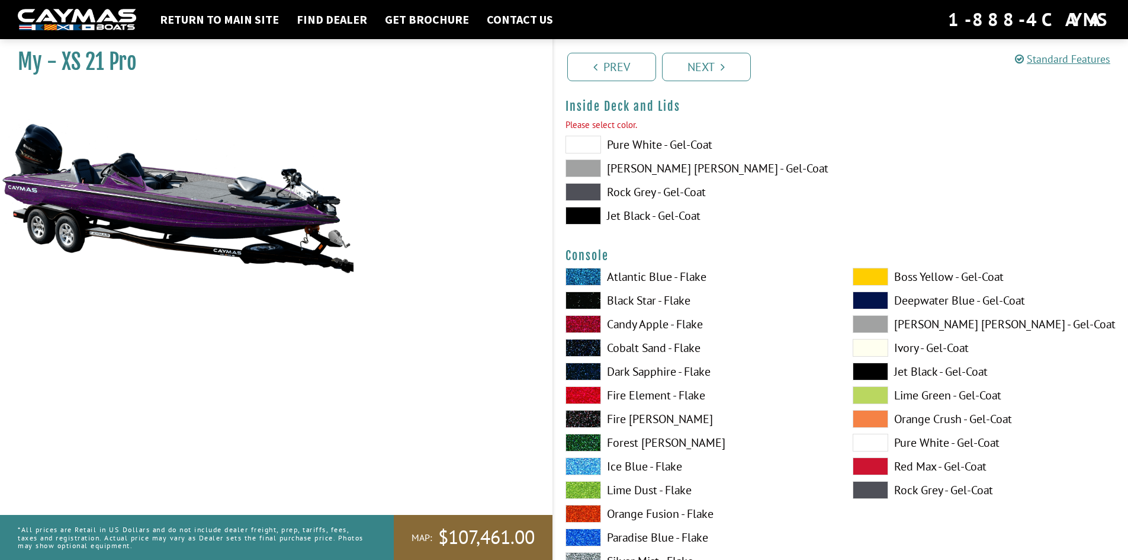
click at [582, 216] on span at bounding box center [584, 216] width 36 height 18
click at [679, 65] on link "Next" at bounding box center [706, 67] width 89 height 28
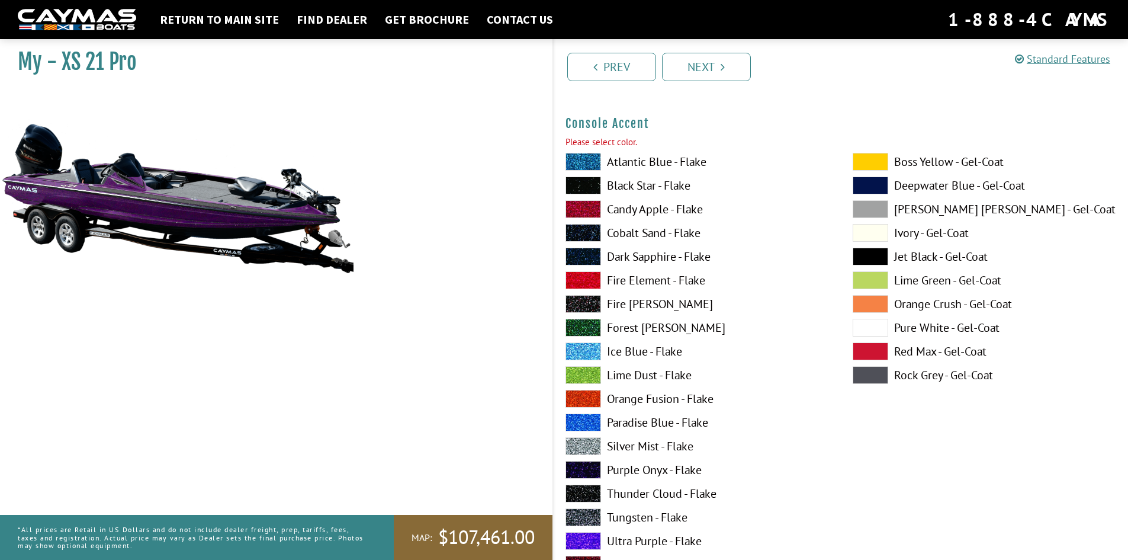
scroll to position [3099, 0]
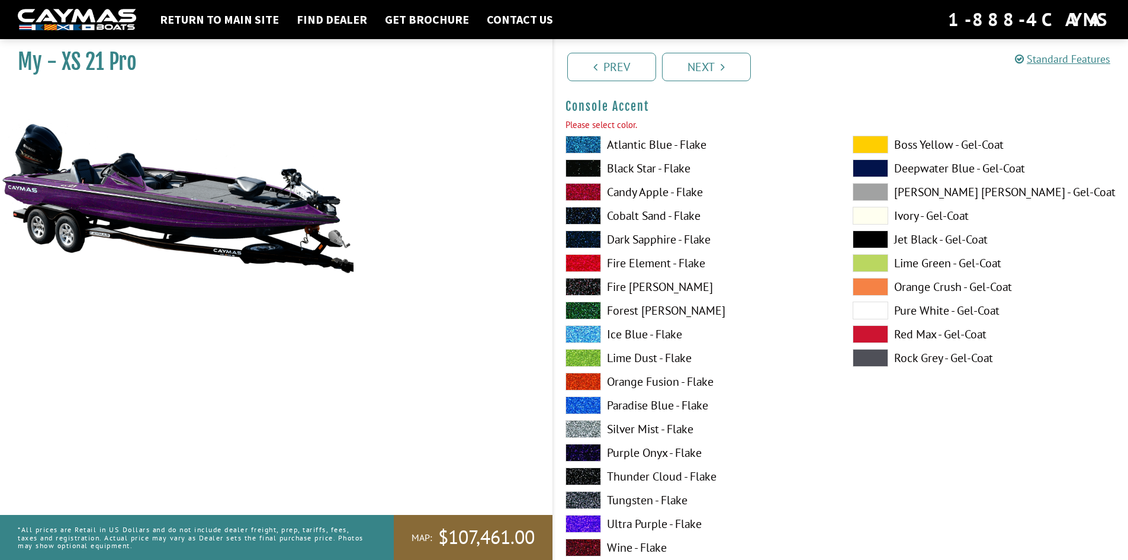
click at [576, 166] on span at bounding box center [584, 168] width 36 height 18
click at [575, 518] on span at bounding box center [584, 524] width 36 height 18
click at [576, 162] on span at bounding box center [584, 168] width 36 height 18
click at [686, 76] on link "Next" at bounding box center [706, 67] width 89 height 28
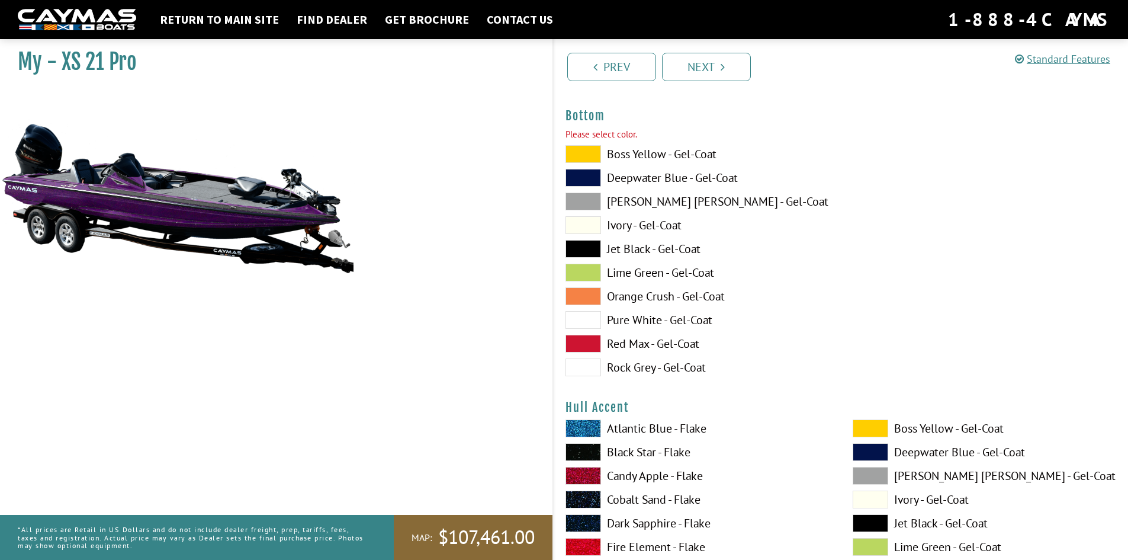
scroll to position [4074, 0]
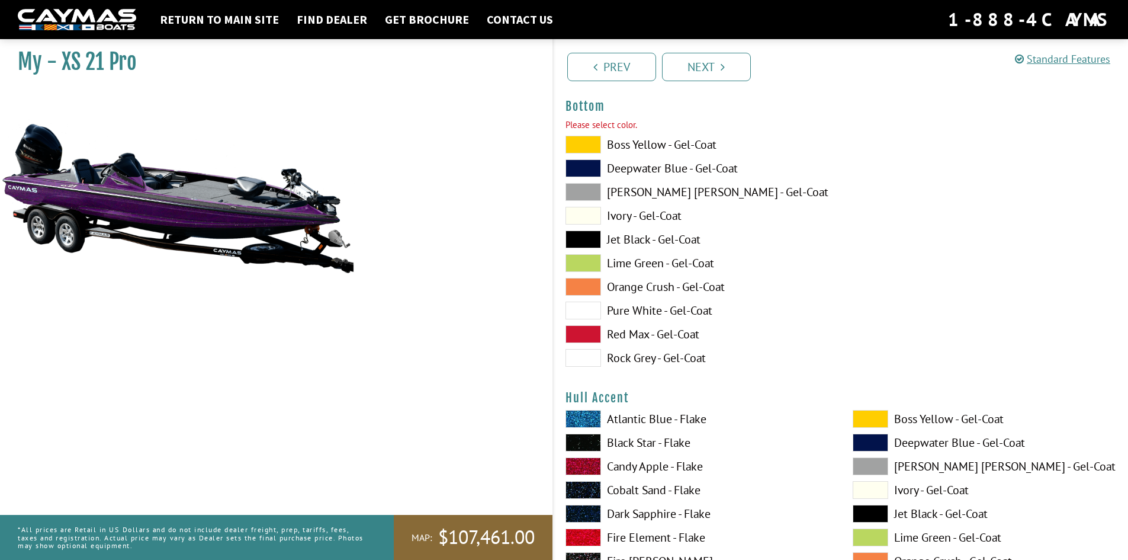
click at [592, 236] on span at bounding box center [584, 239] width 36 height 18
click at [692, 62] on link "Next" at bounding box center [706, 67] width 89 height 28
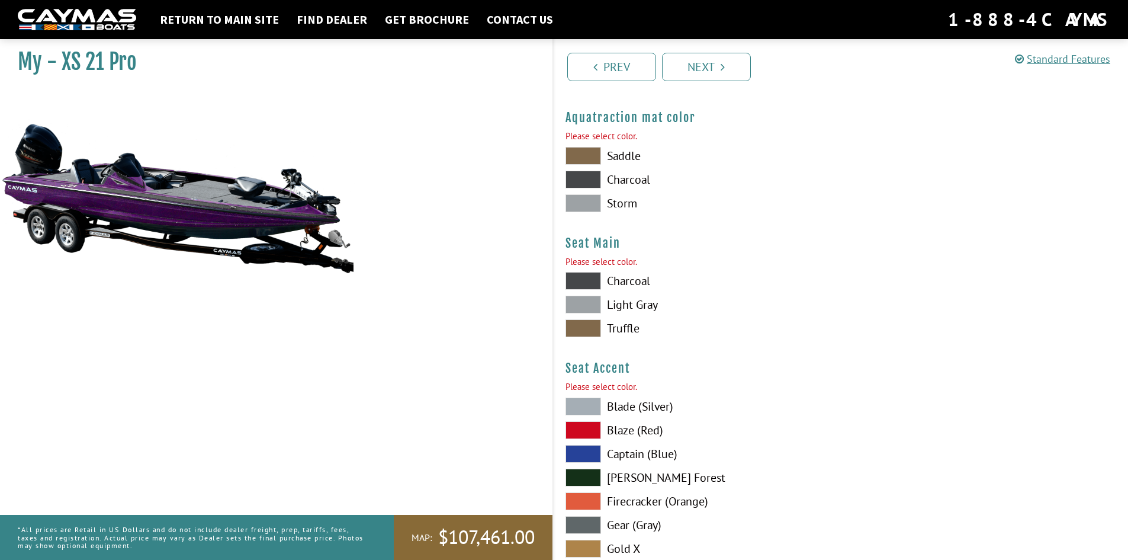
scroll to position [6298, 0]
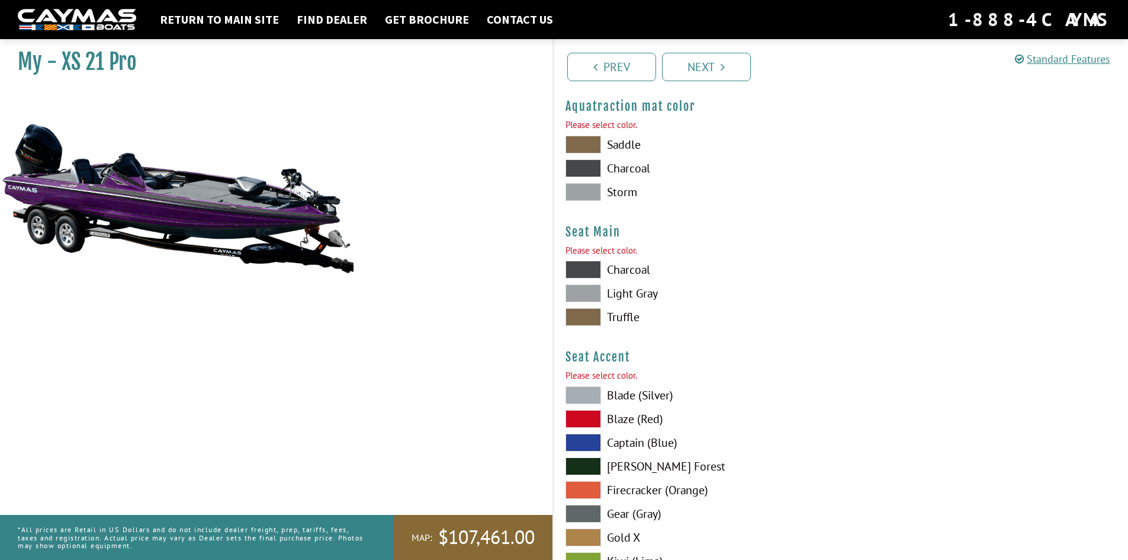
click at [588, 171] on span at bounding box center [584, 168] width 36 height 18
click at [588, 187] on span at bounding box center [584, 192] width 36 height 18
click at [588, 166] on span at bounding box center [584, 168] width 36 height 18
click at [588, 265] on span at bounding box center [584, 270] width 36 height 18
click at [687, 68] on link "Next" at bounding box center [706, 67] width 89 height 28
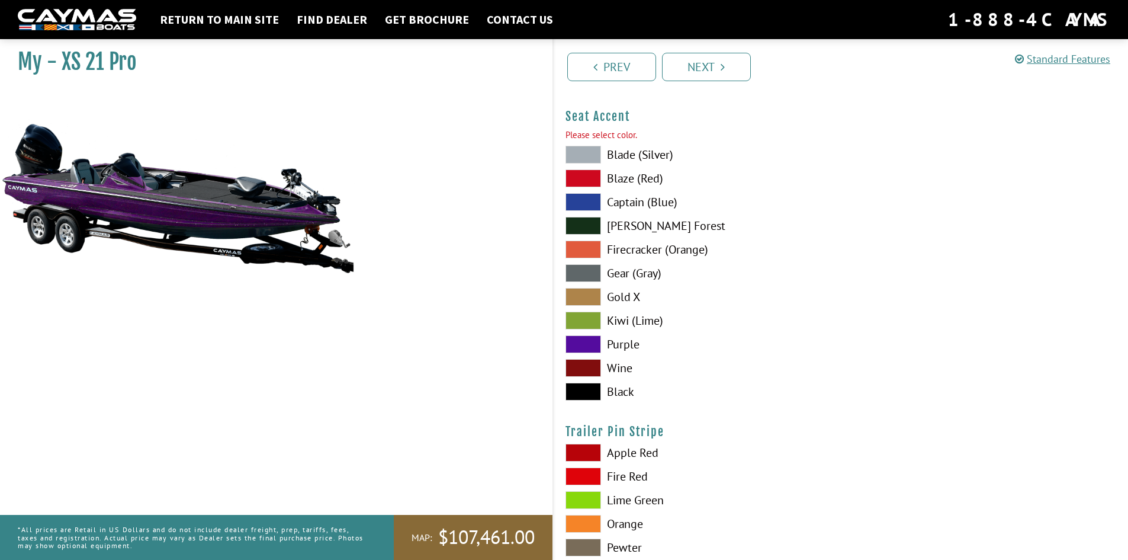
scroll to position [6514, 0]
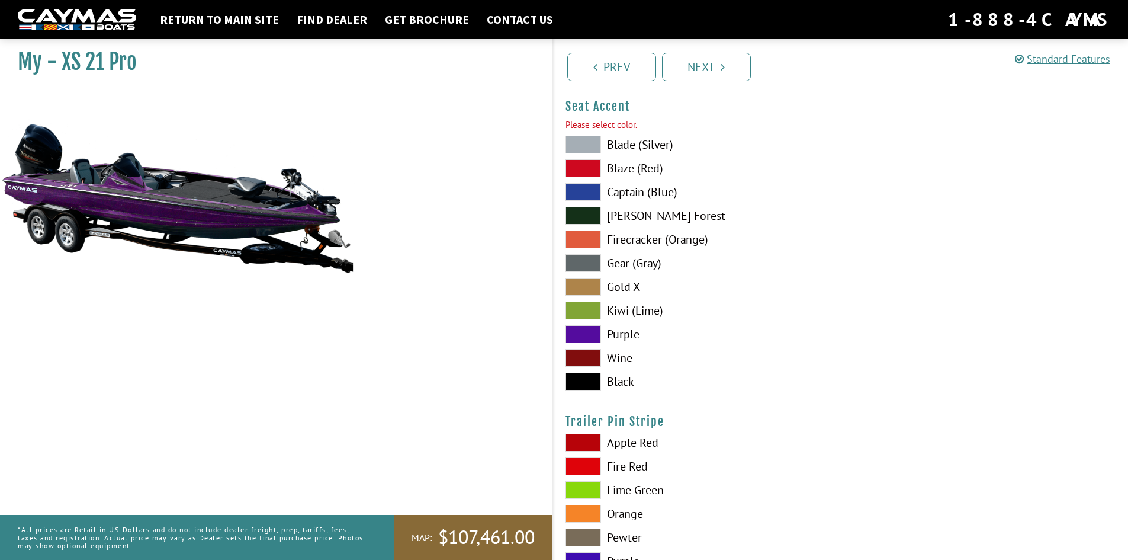
click at [588, 328] on span at bounding box center [584, 334] width 36 height 18
click at [680, 62] on link "Next" at bounding box center [706, 67] width 89 height 28
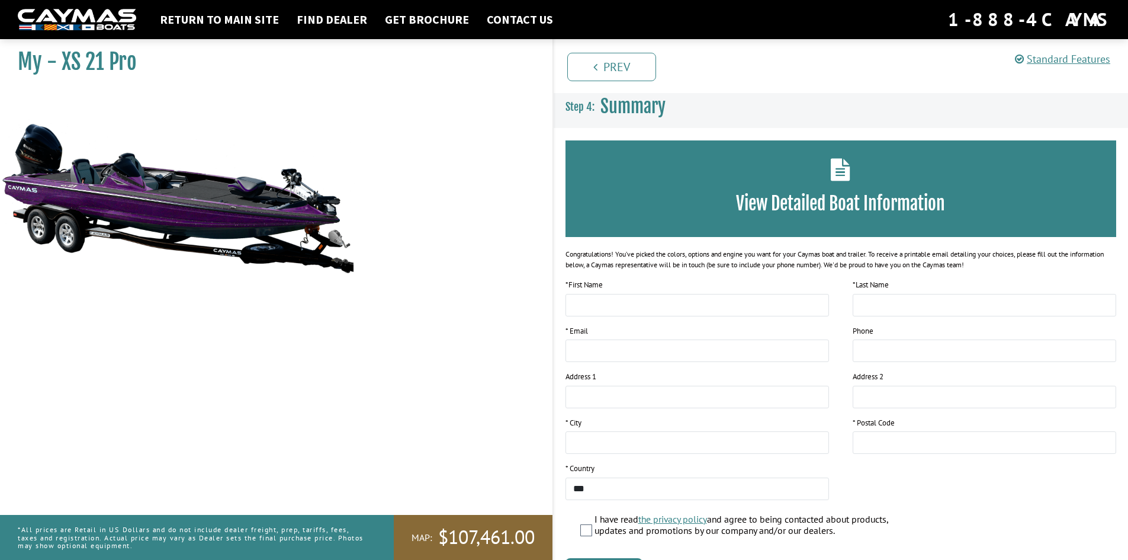
scroll to position [76, 0]
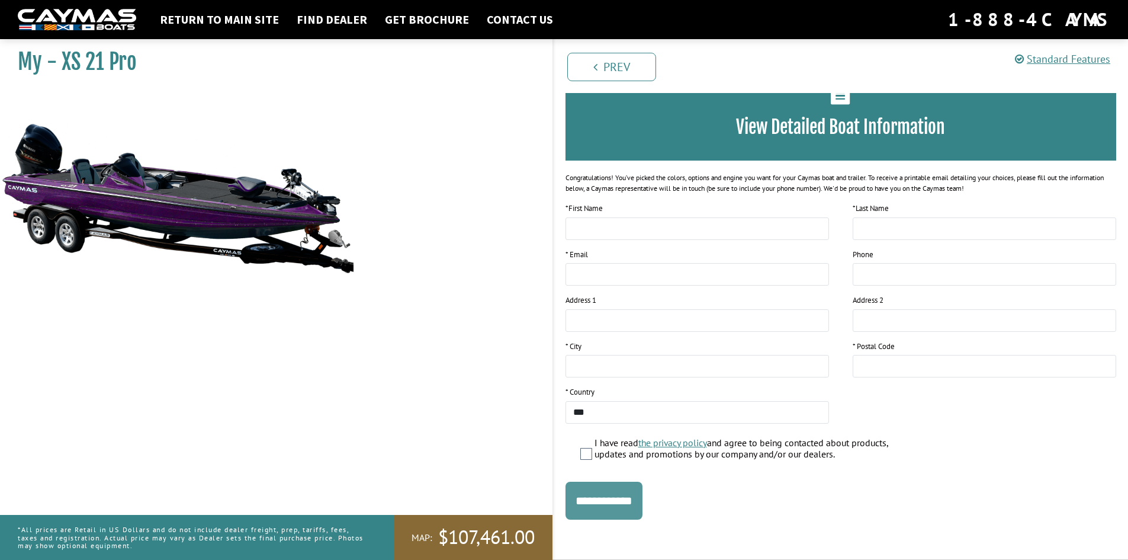
click at [612, 494] on input "**********" at bounding box center [604, 501] width 77 height 38
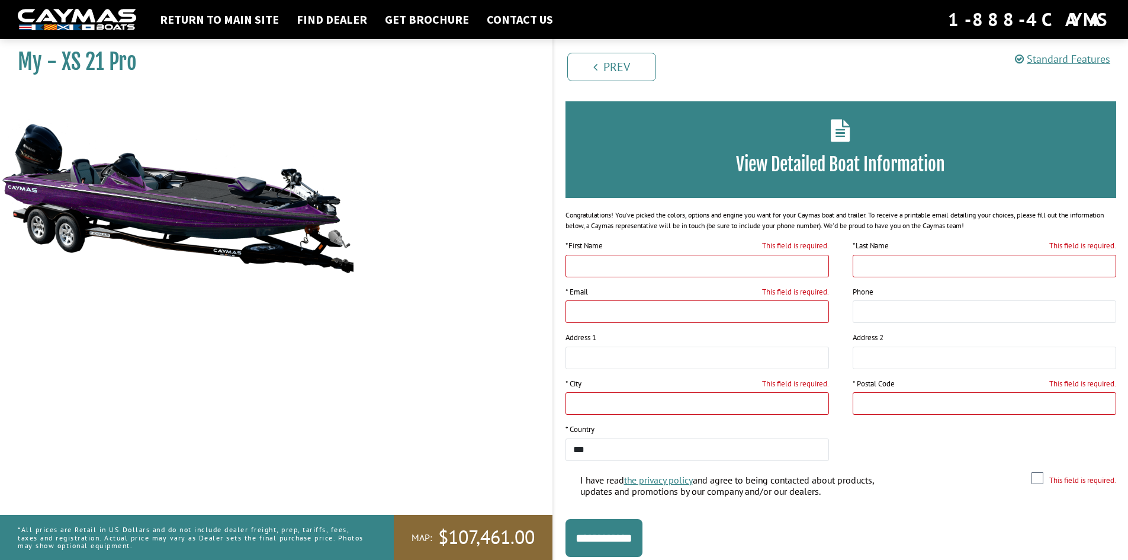
scroll to position [0, 0]
